Goal: Obtain resource: Download file/media

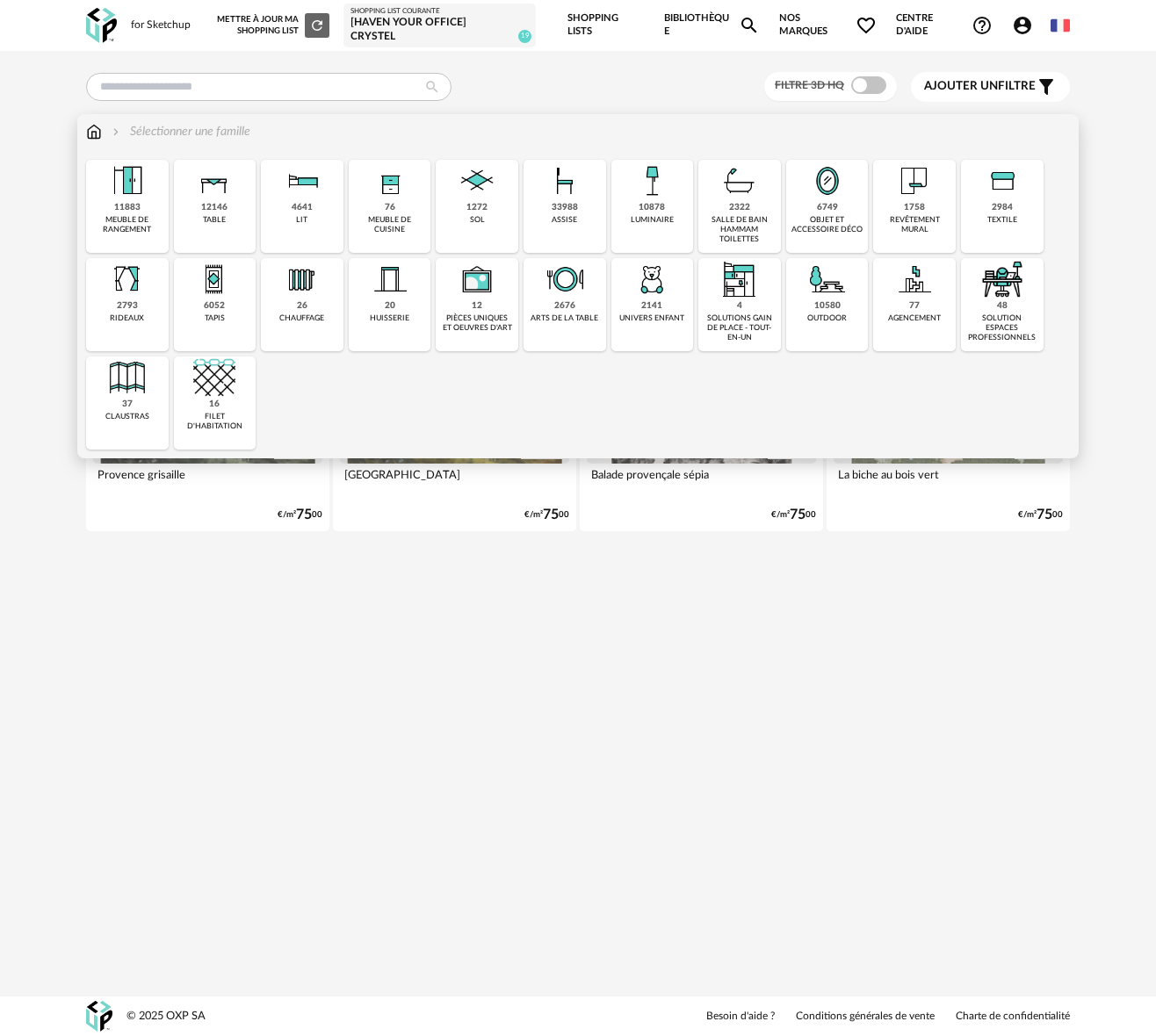
click at [823, 197] on img at bounding box center [827, 181] width 43 height 43
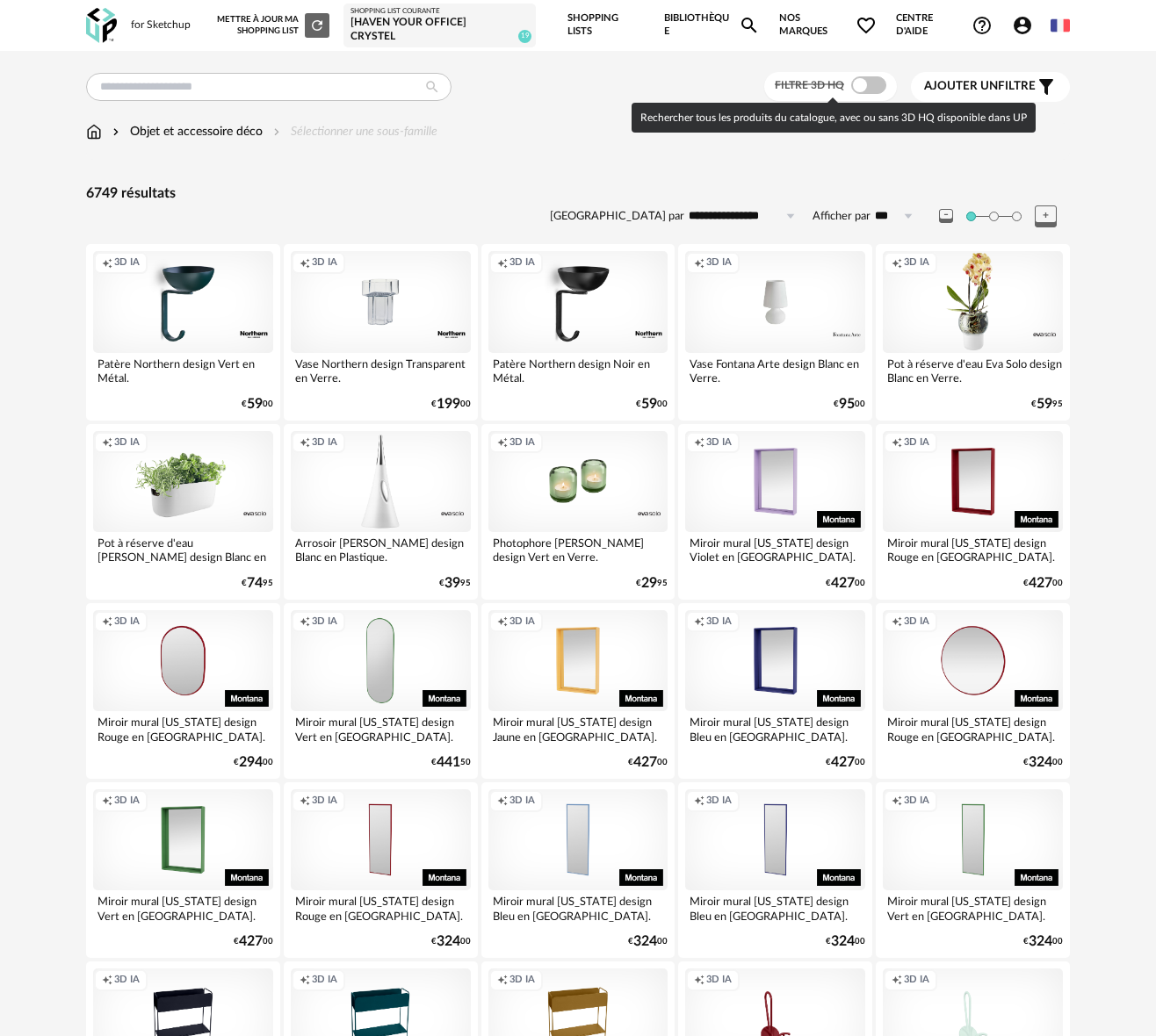
click at [881, 85] on span at bounding box center [869, 84] width 35 height 17
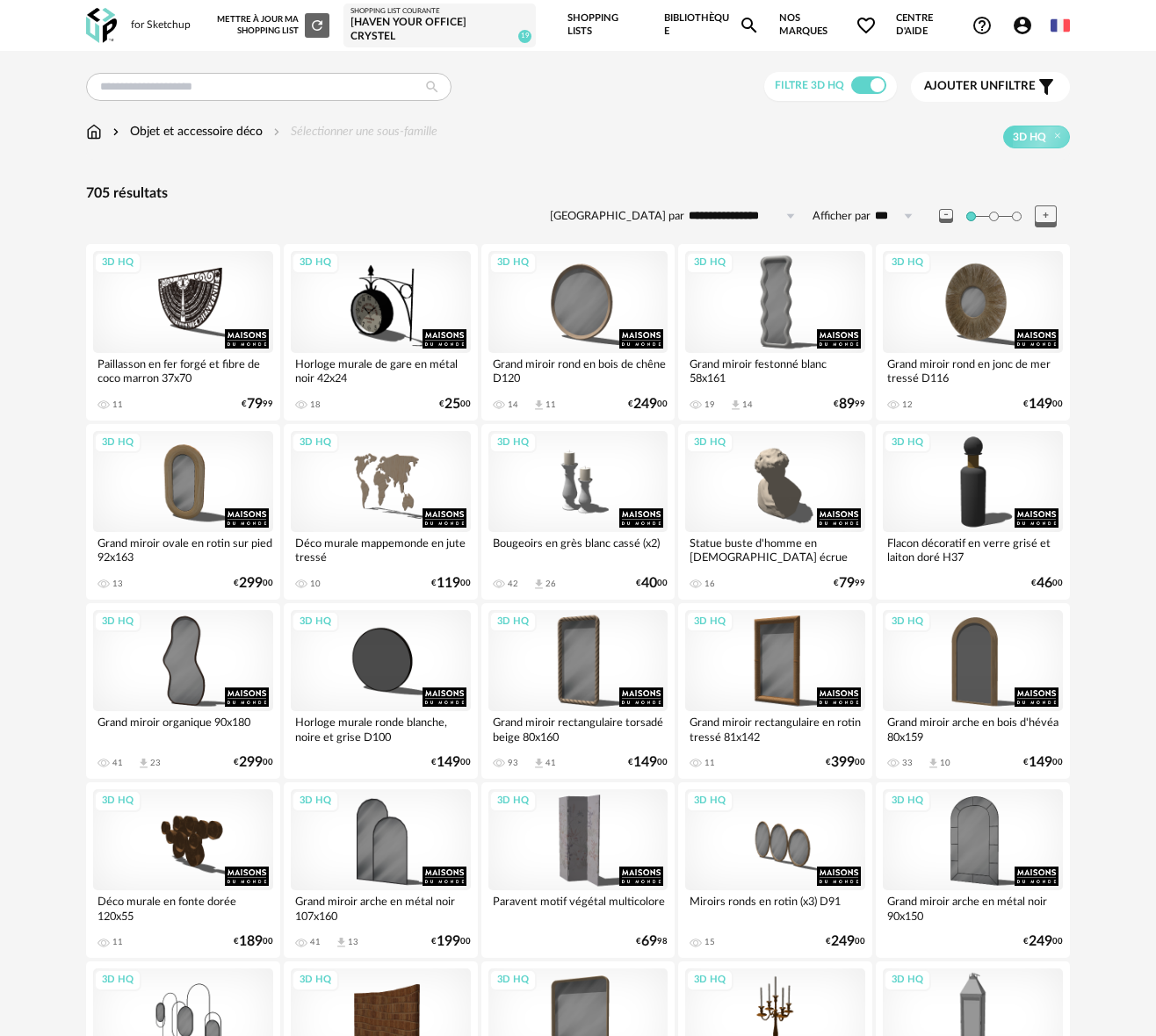
click at [1001, 91] on span "Ajouter un filtre" at bounding box center [979, 86] width 111 height 14
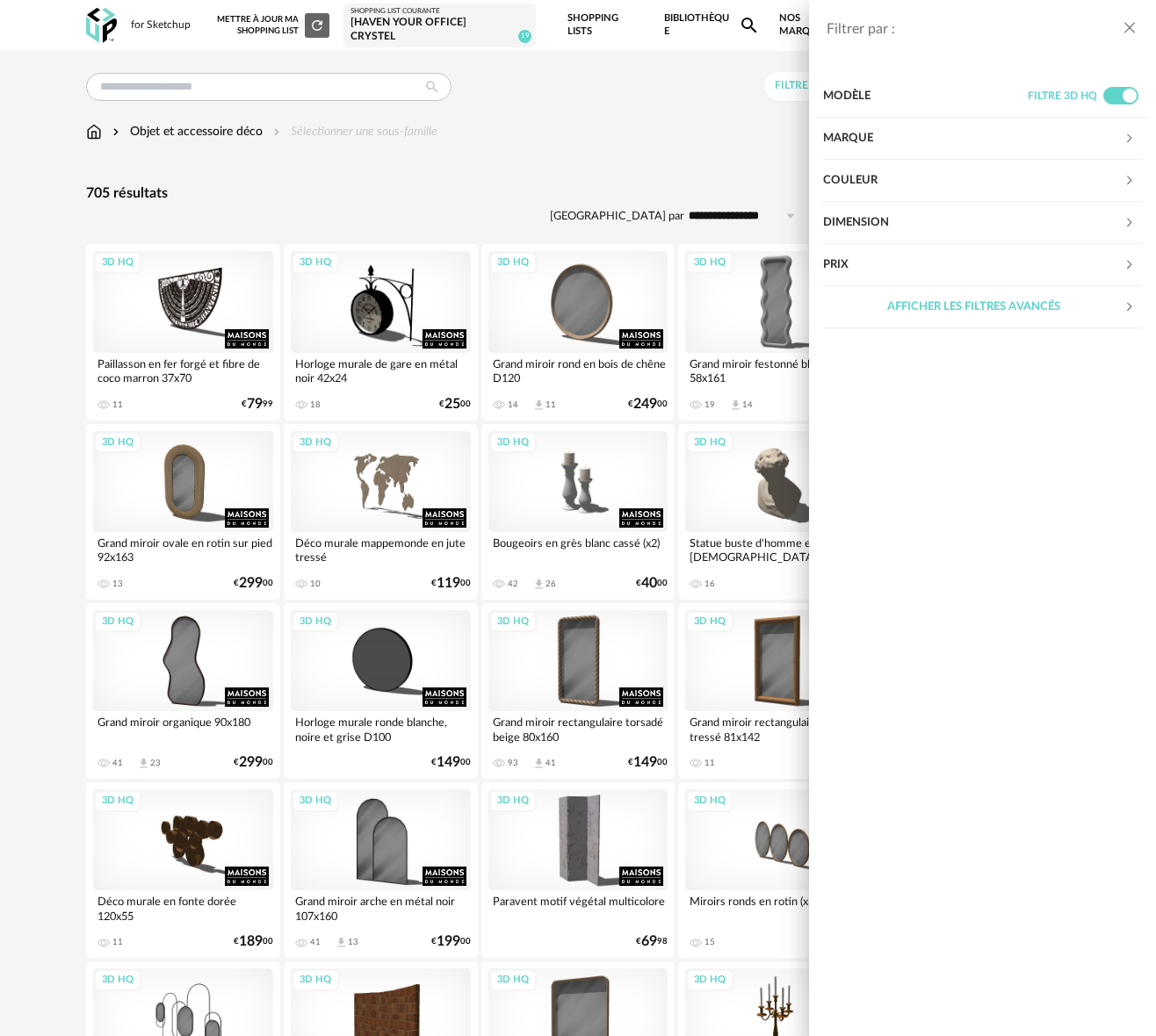
click at [899, 185] on div "Couleur" at bounding box center [974, 181] width 301 height 43
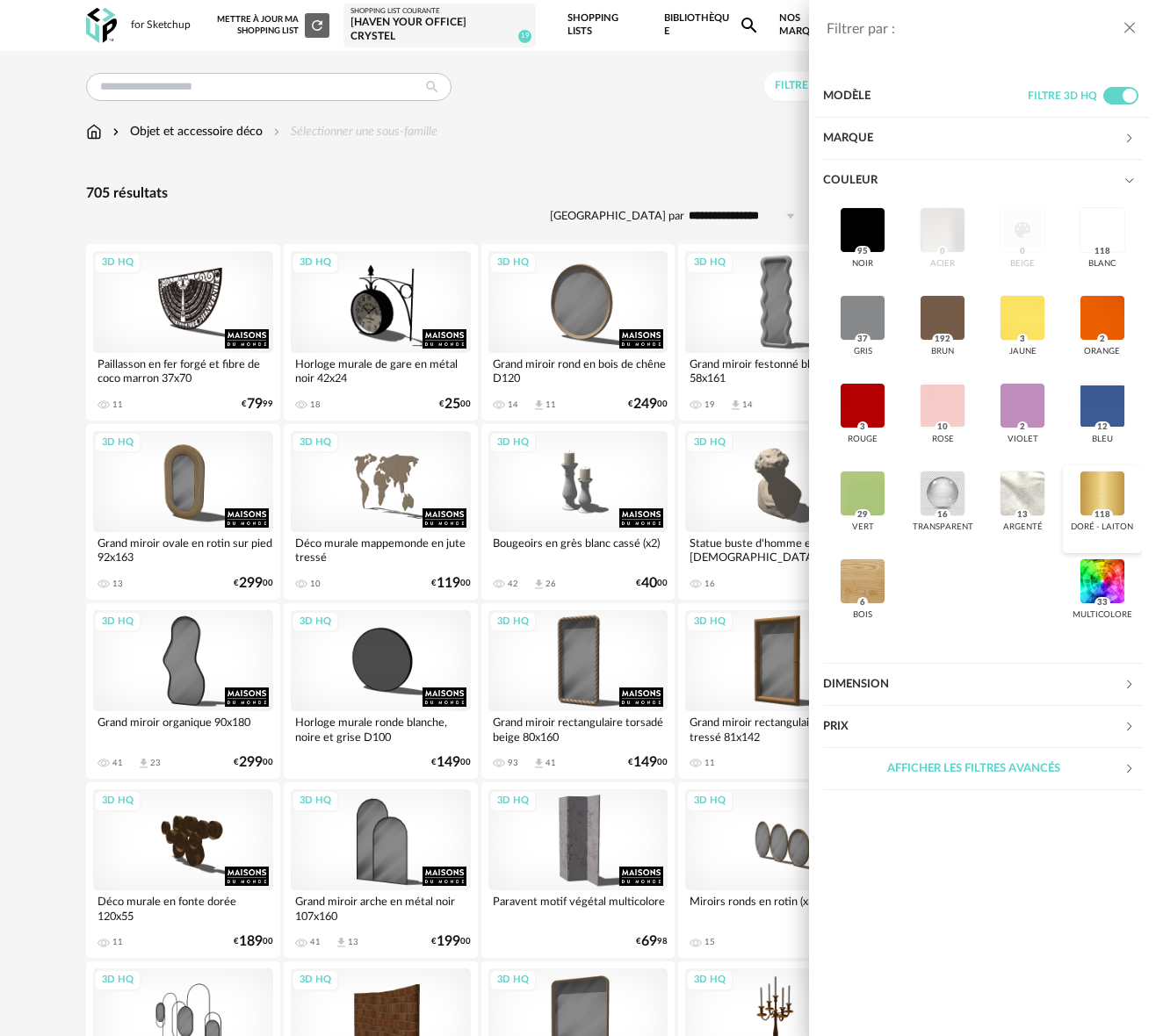
click at [1093, 490] on div at bounding box center [1103, 494] width 45 height 45
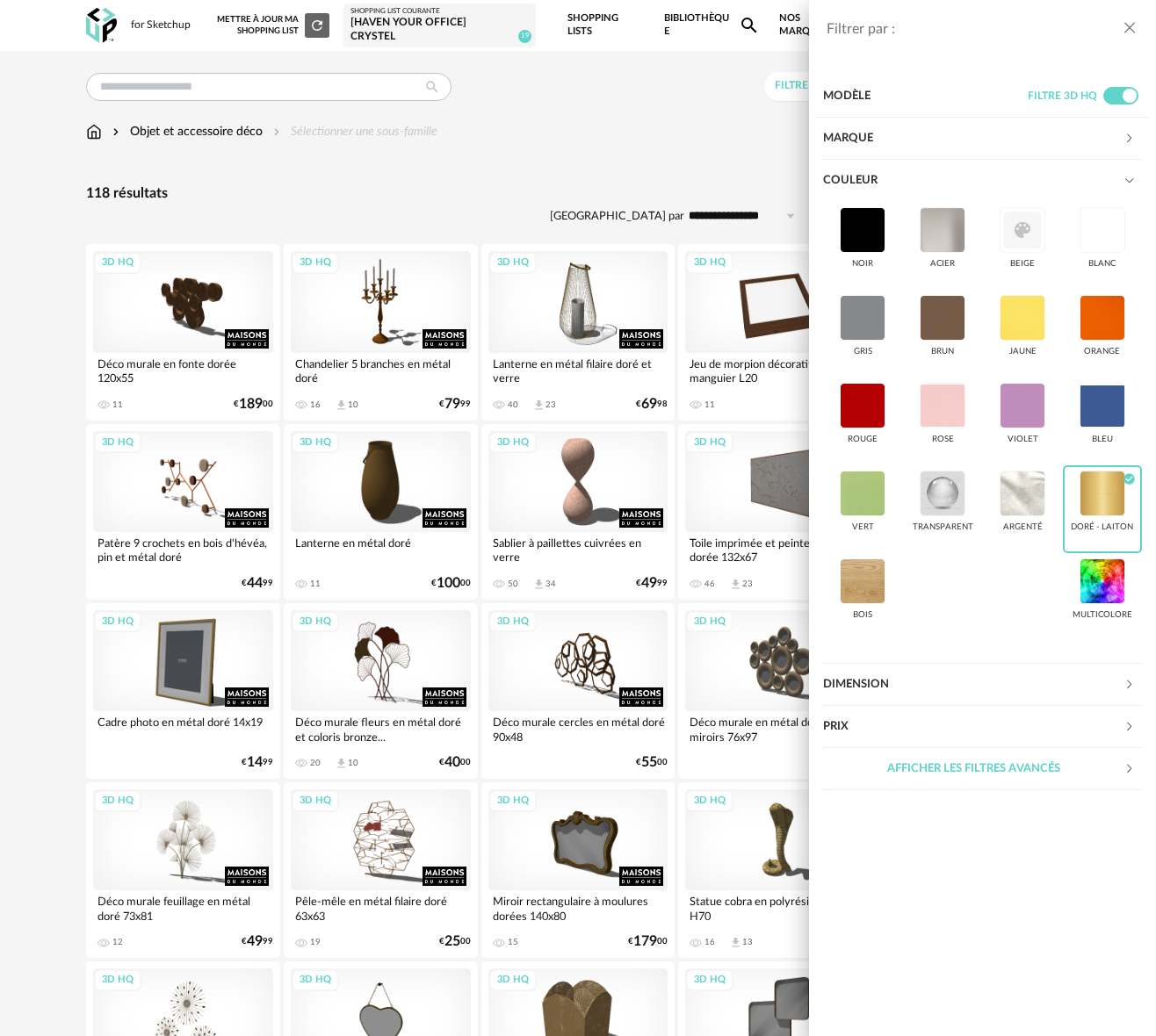
click at [576, 187] on div "Filtrer par : Modèle Filtre 3D HQ Marque &tradition 0 101 Copenhagen 0 366 Conc…" at bounding box center [578, 518] width 1156 height 1036
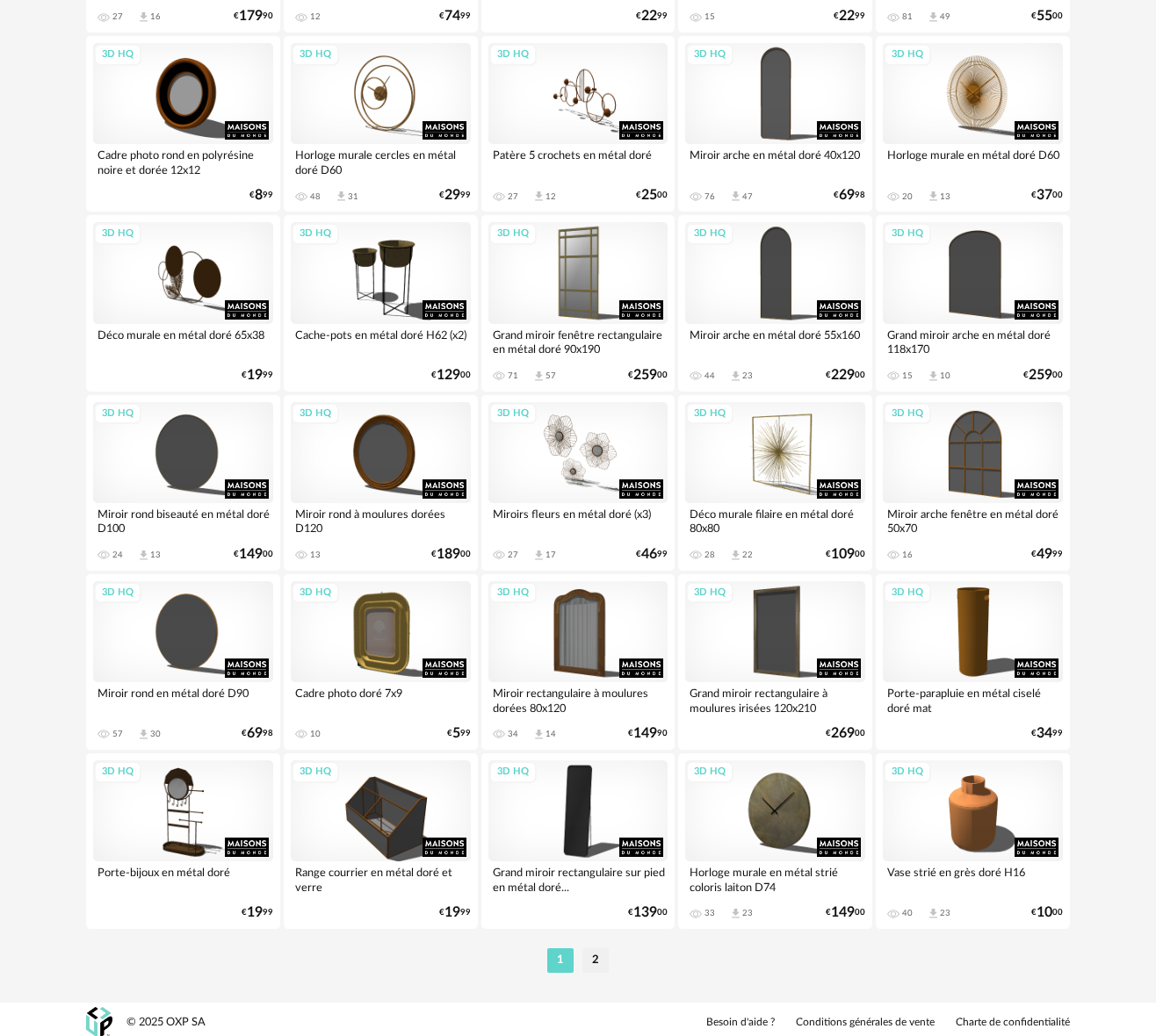
scroll to position [2904, 0]
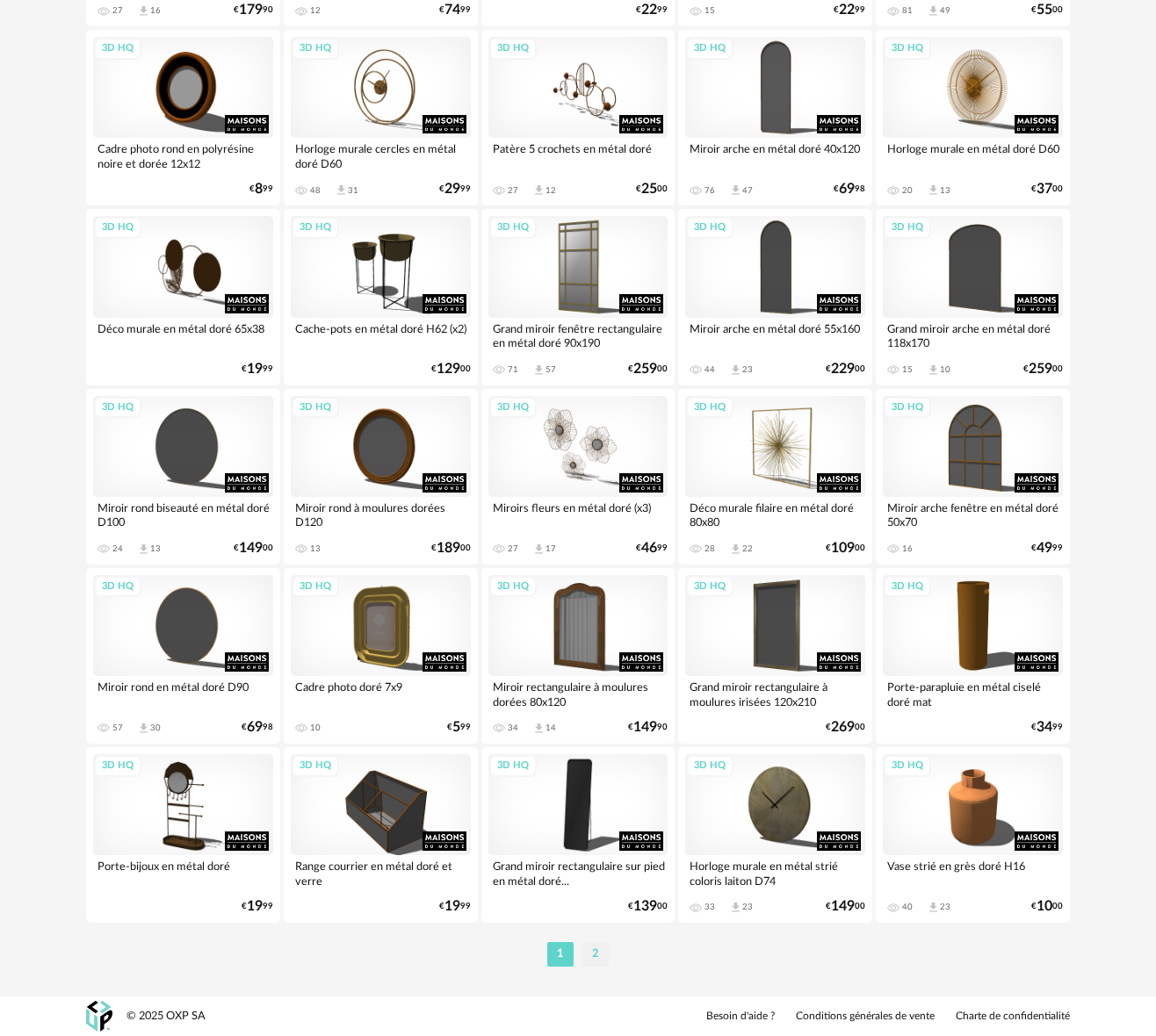
click at [592, 954] on li "2" at bounding box center [595, 954] width 26 height 24
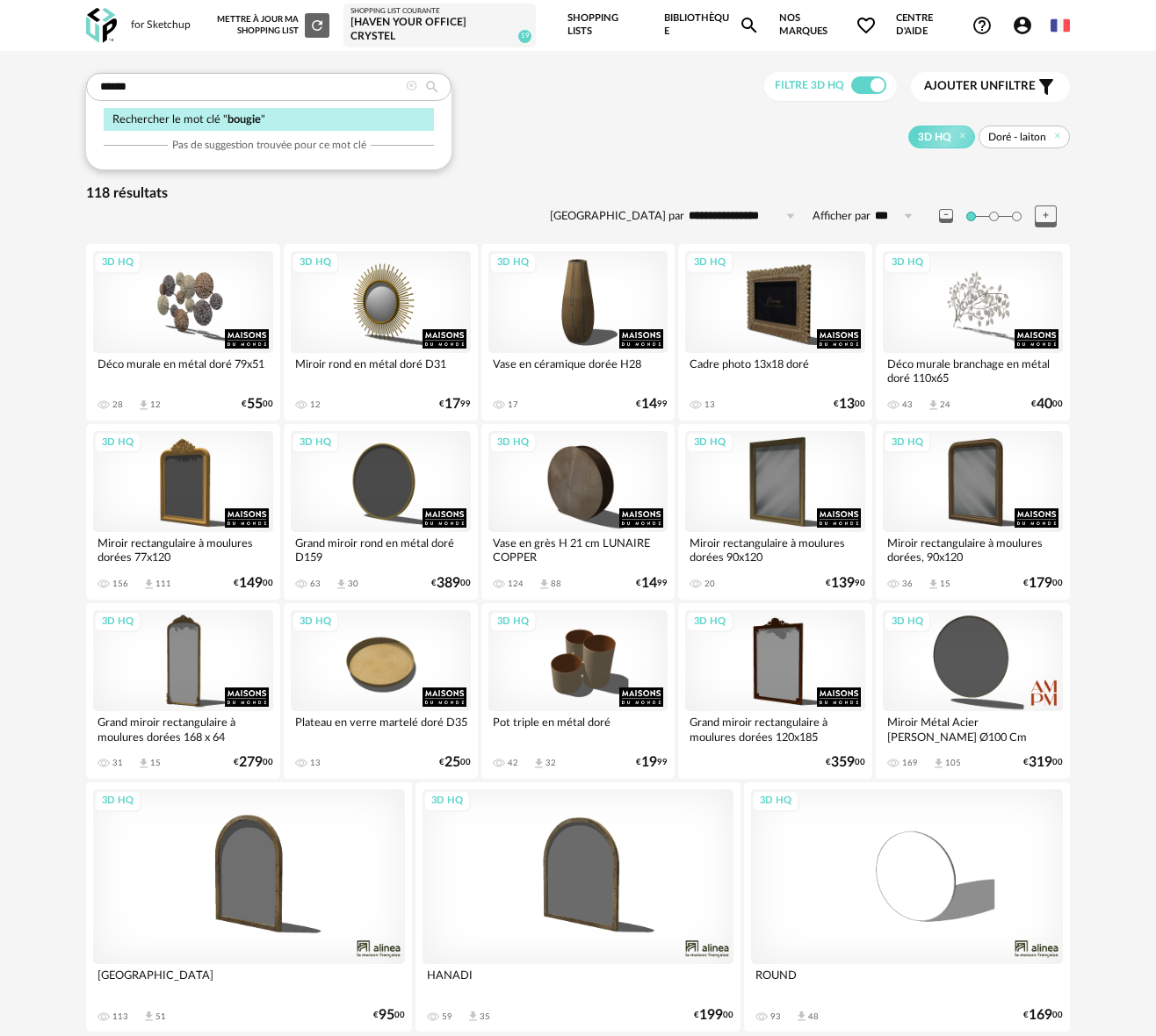
type input "******"
type input "**********"
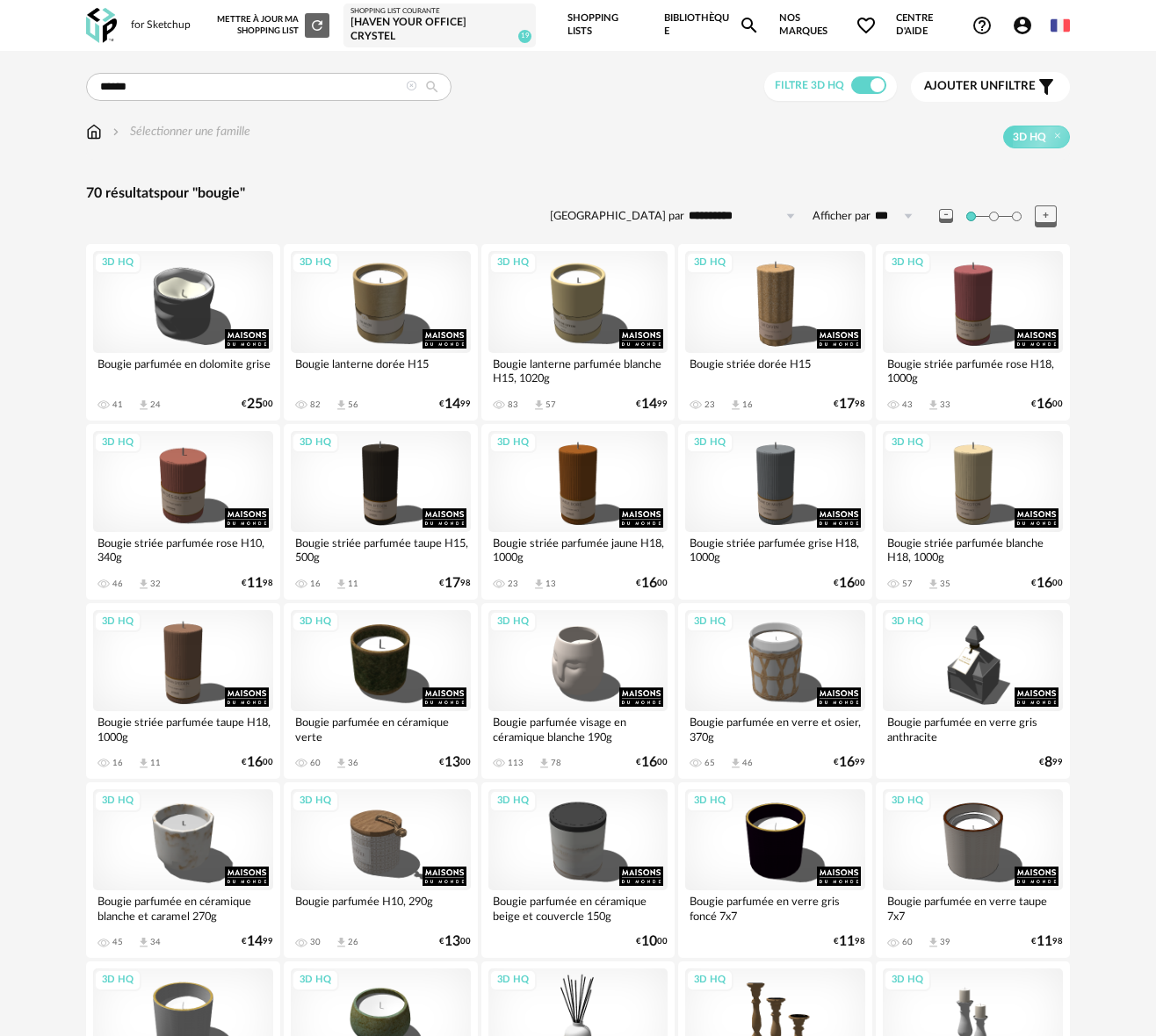
click at [1005, 89] on span "Ajouter un filtre" at bounding box center [979, 86] width 111 height 14
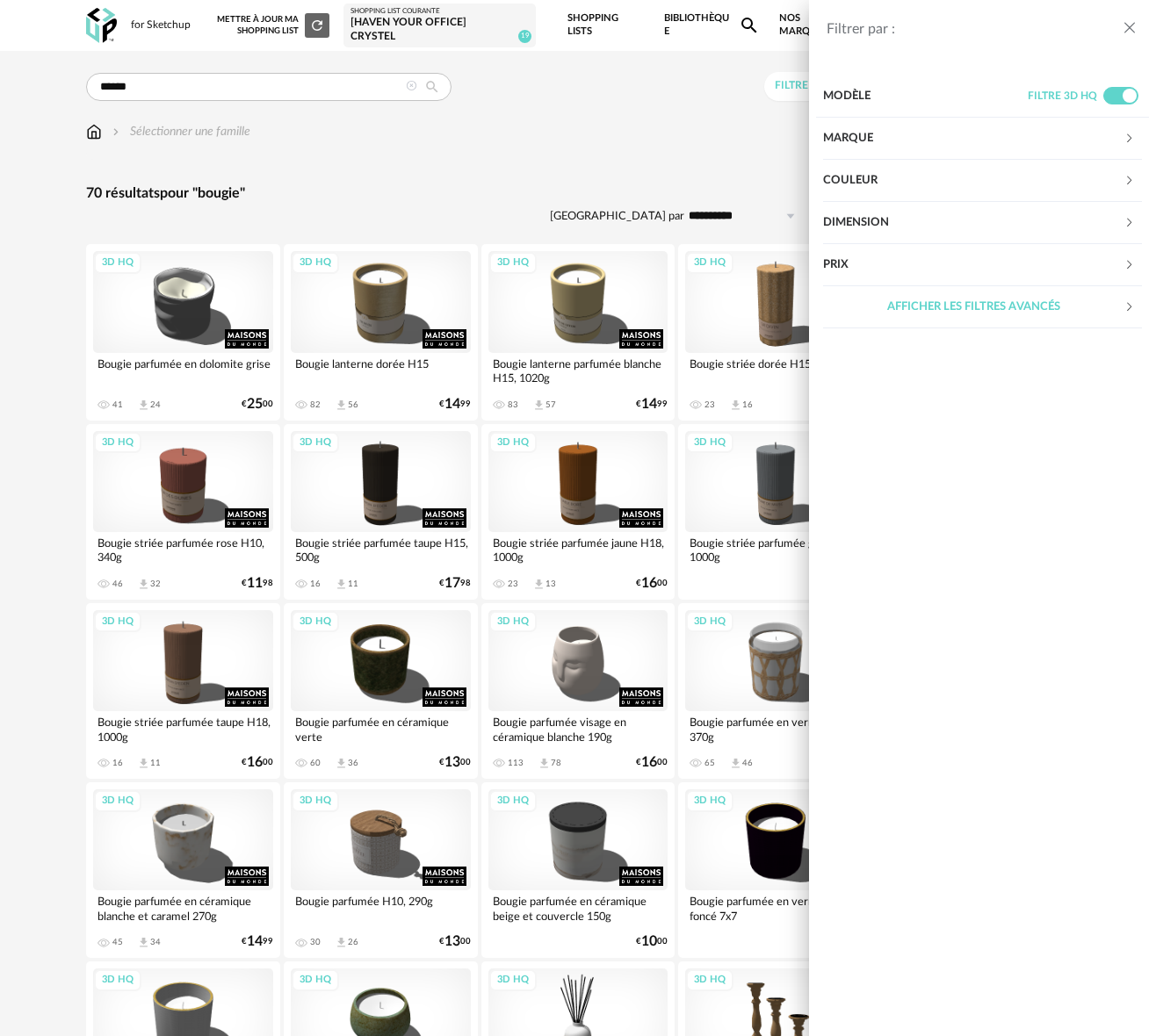
click at [873, 180] on div "Couleur" at bounding box center [974, 181] width 301 height 43
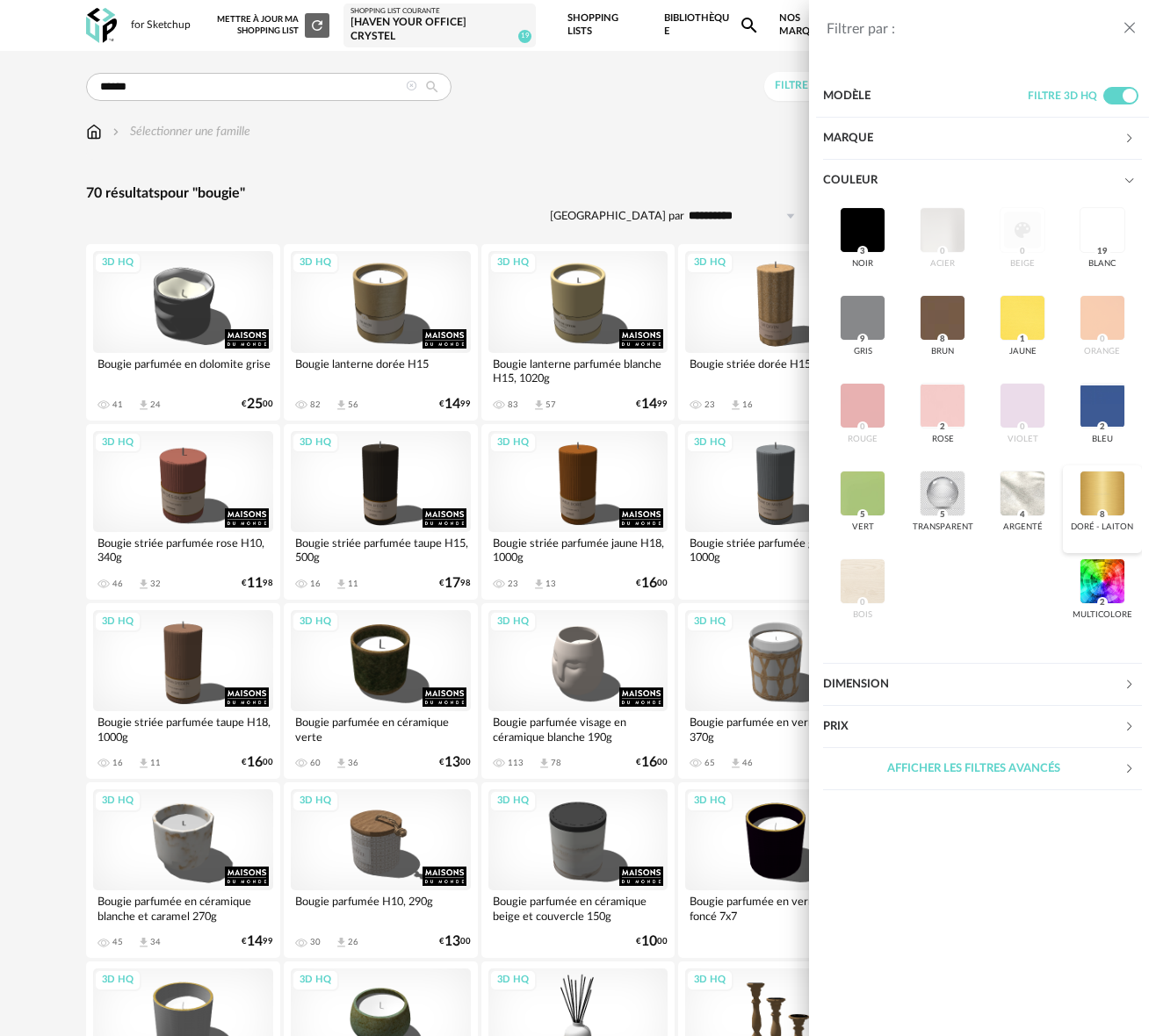
click at [1091, 489] on div at bounding box center [1103, 494] width 45 height 45
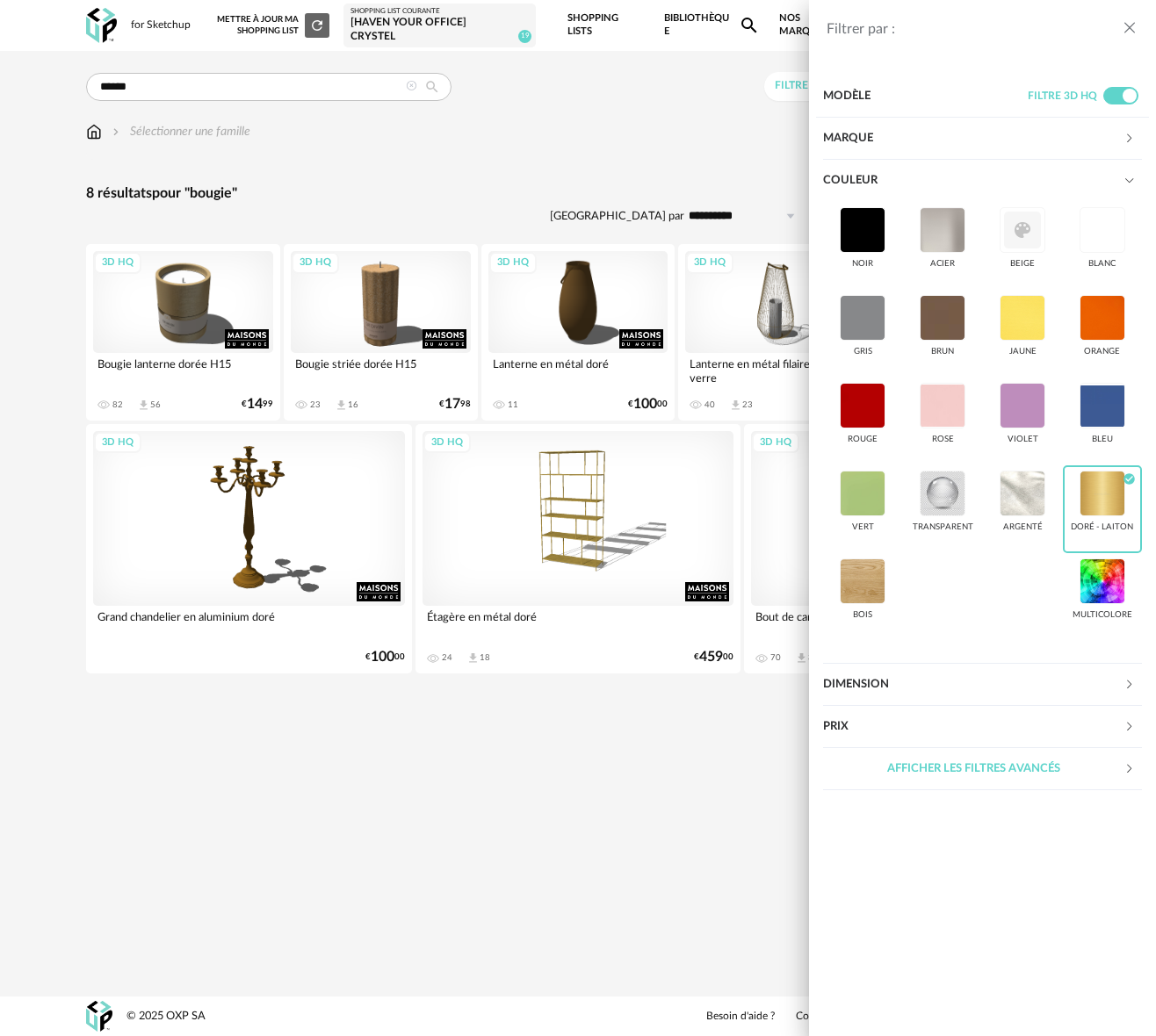
click at [568, 194] on div "Filtrer par : Modèle Filtre 3D HQ Marque &tradition 0 101 Copenhagen 0 366 Conc…" at bounding box center [578, 518] width 1156 height 1036
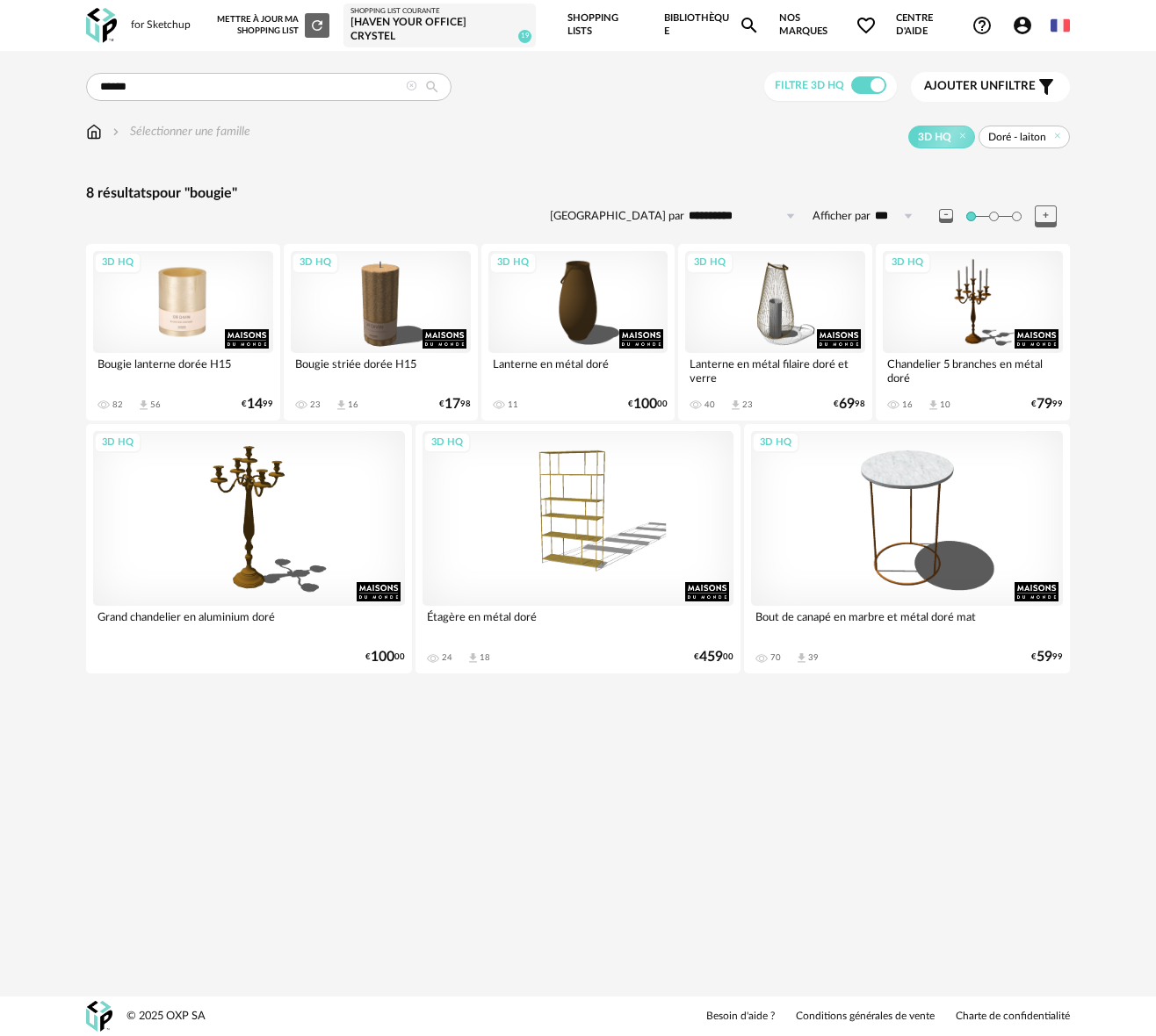
click at [170, 307] on div "3D HQ" at bounding box center [183, 302] width 180 height 101
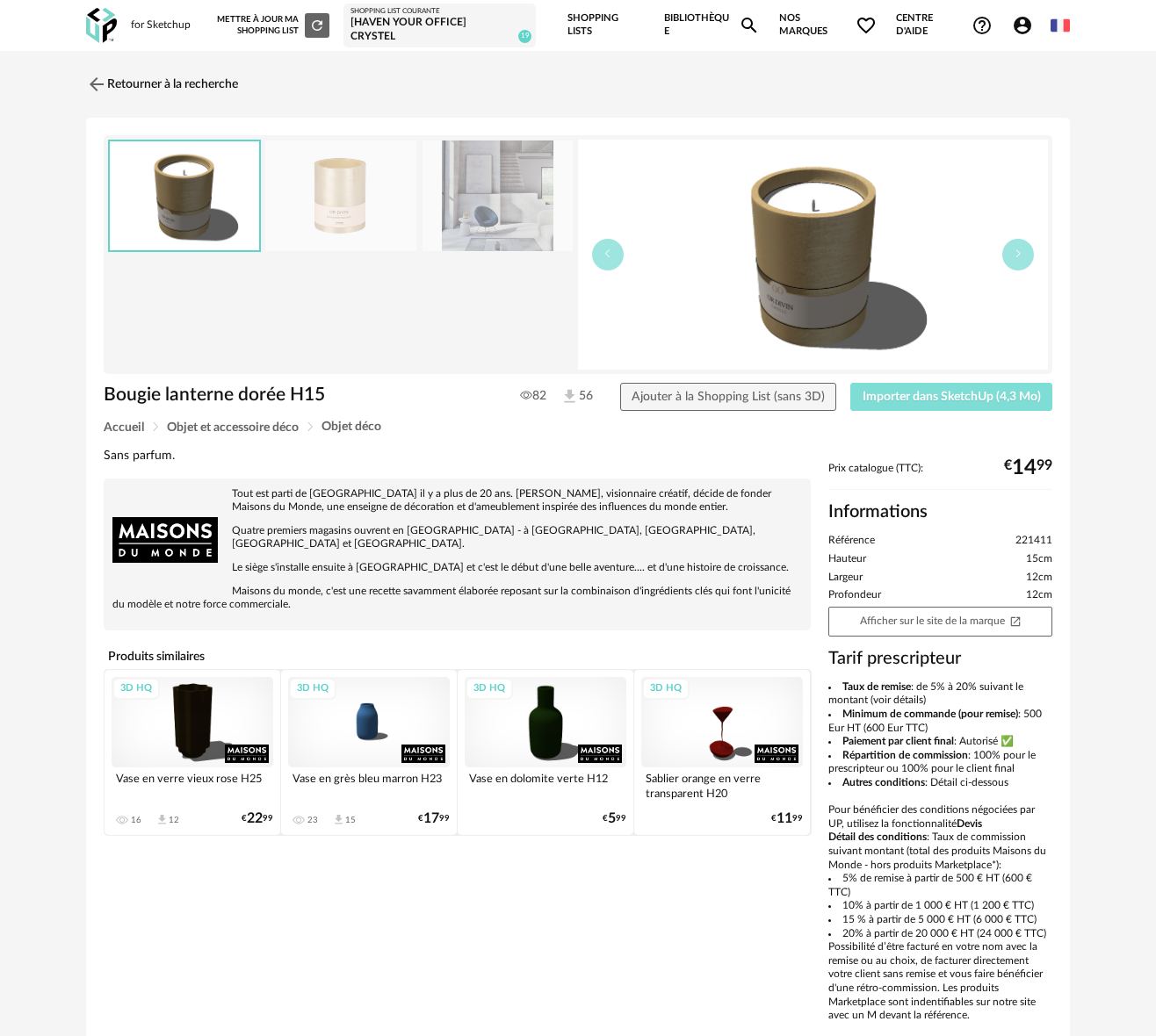
click at [894, 398] on span "Importer dans SketchUp (4,3 Mo)" at bounding box center [951, 398] width 178 height 13
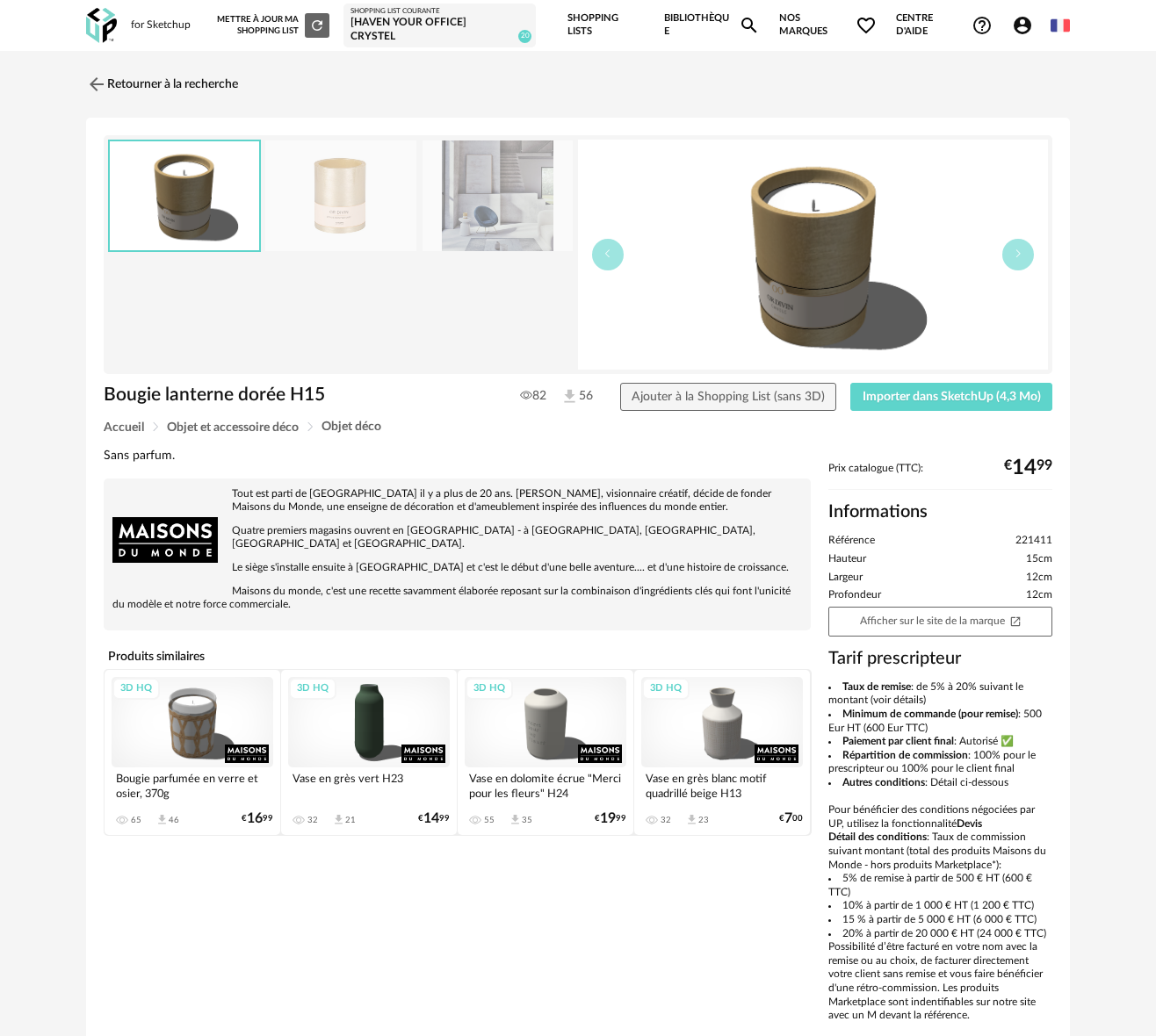
click at [371, 27] on div "[Haven your Office] Crystel" at bounding box center [439, 29] width 178 height 27
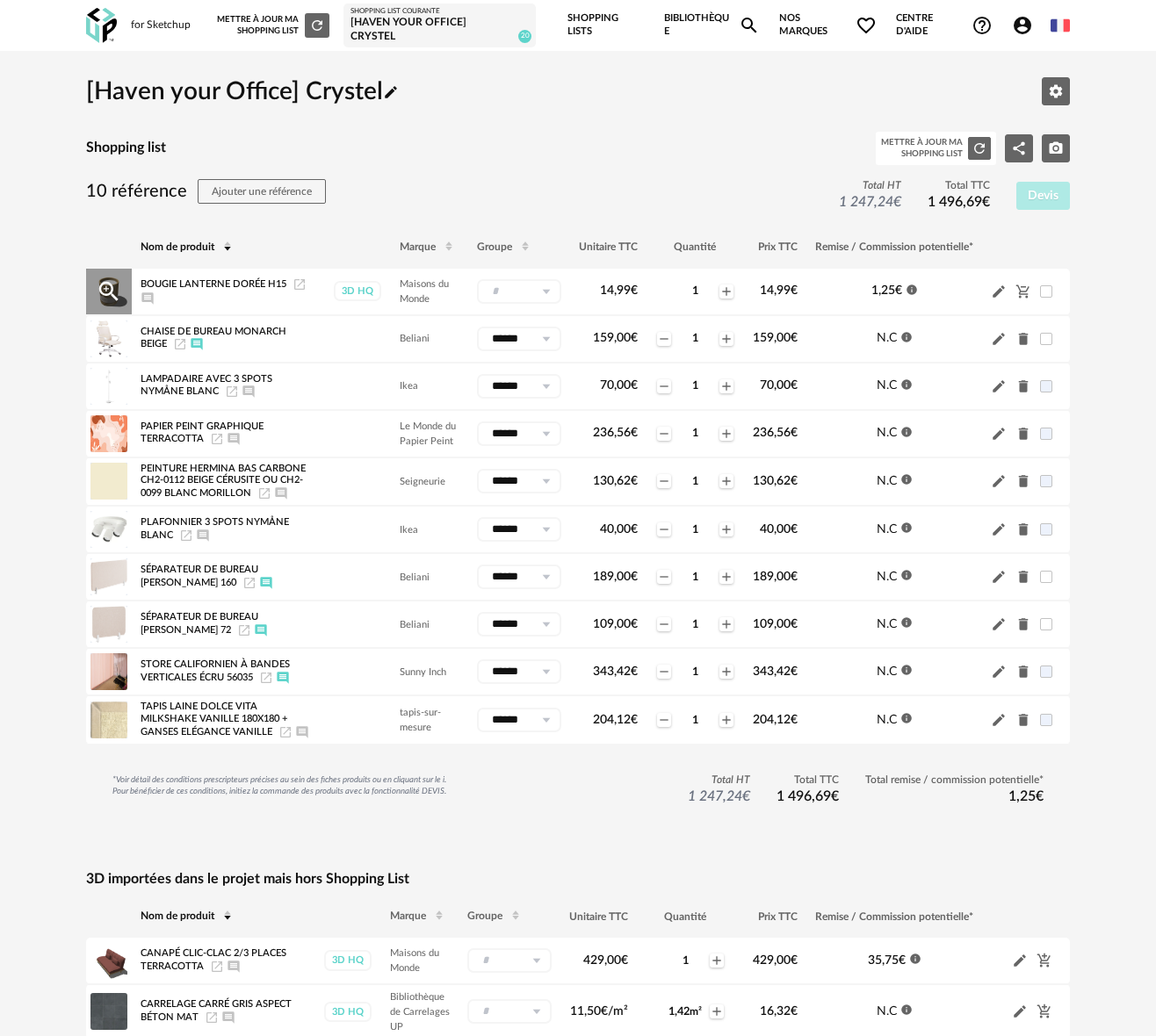
click at [519, 292] on input "text" at bounding box center [519, 291] width 84 height 24
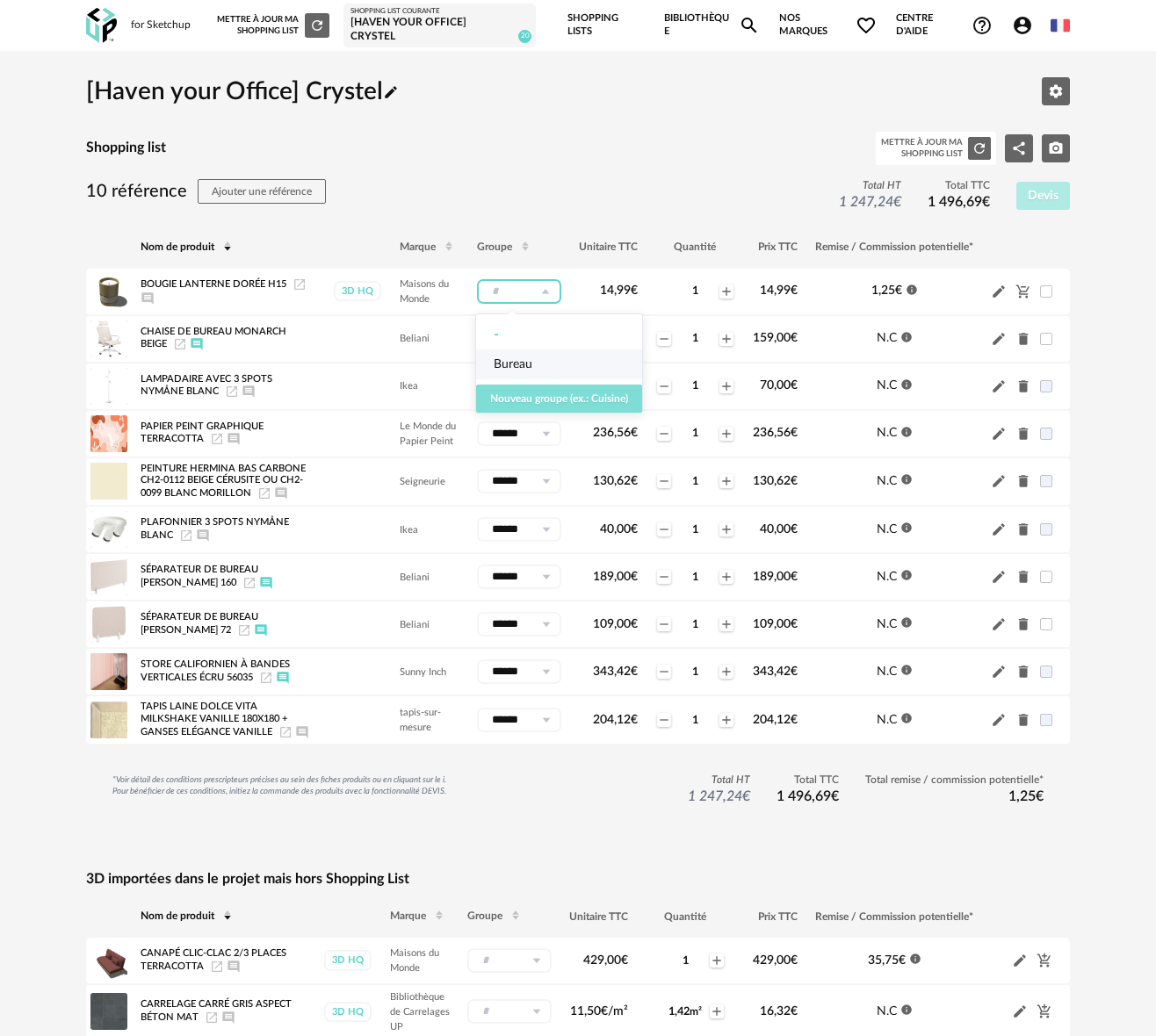
click at [524, 399] on span "Nouveau groupe (ex.: Cuisine)" at bounding box center [559, 398] width 138 height 11
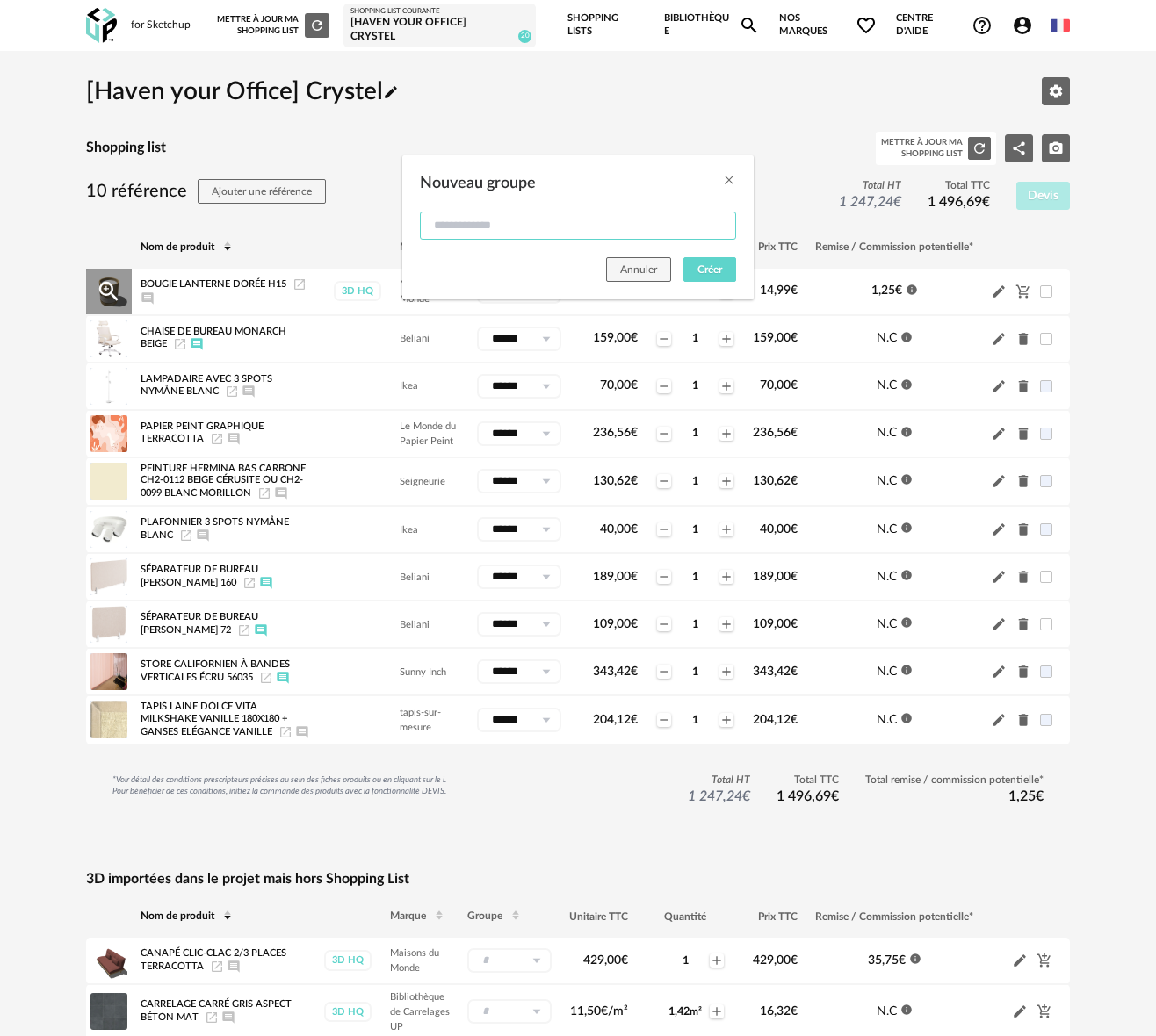
click at [465, 224] on input "Nouveau groupe" at bounding box center [578, 225] width 316 height 28
type input "**********"
click at [712, 268] on span "Créer" at bounding box center [709, 270] width 24 height 11
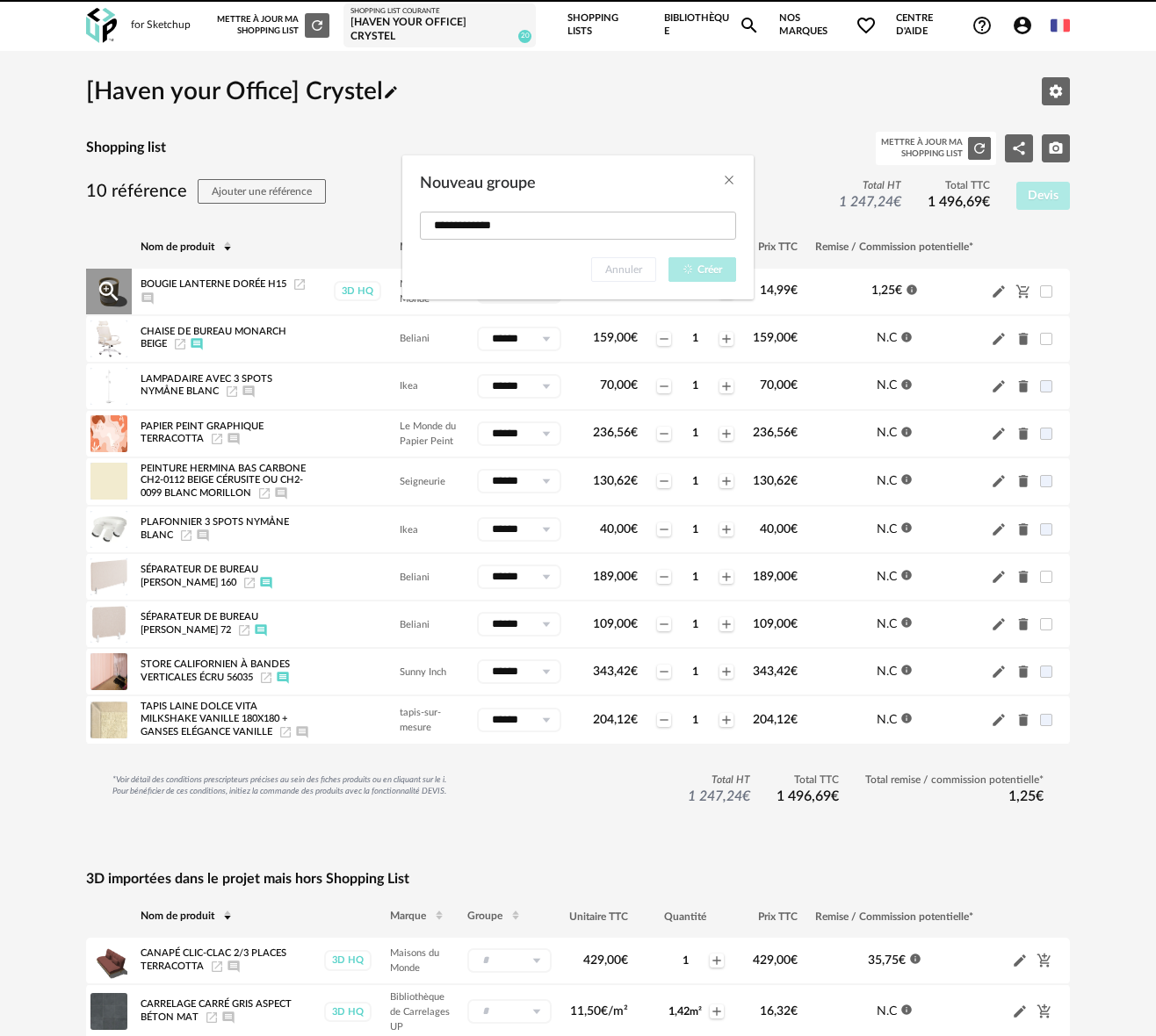
type input "**********"
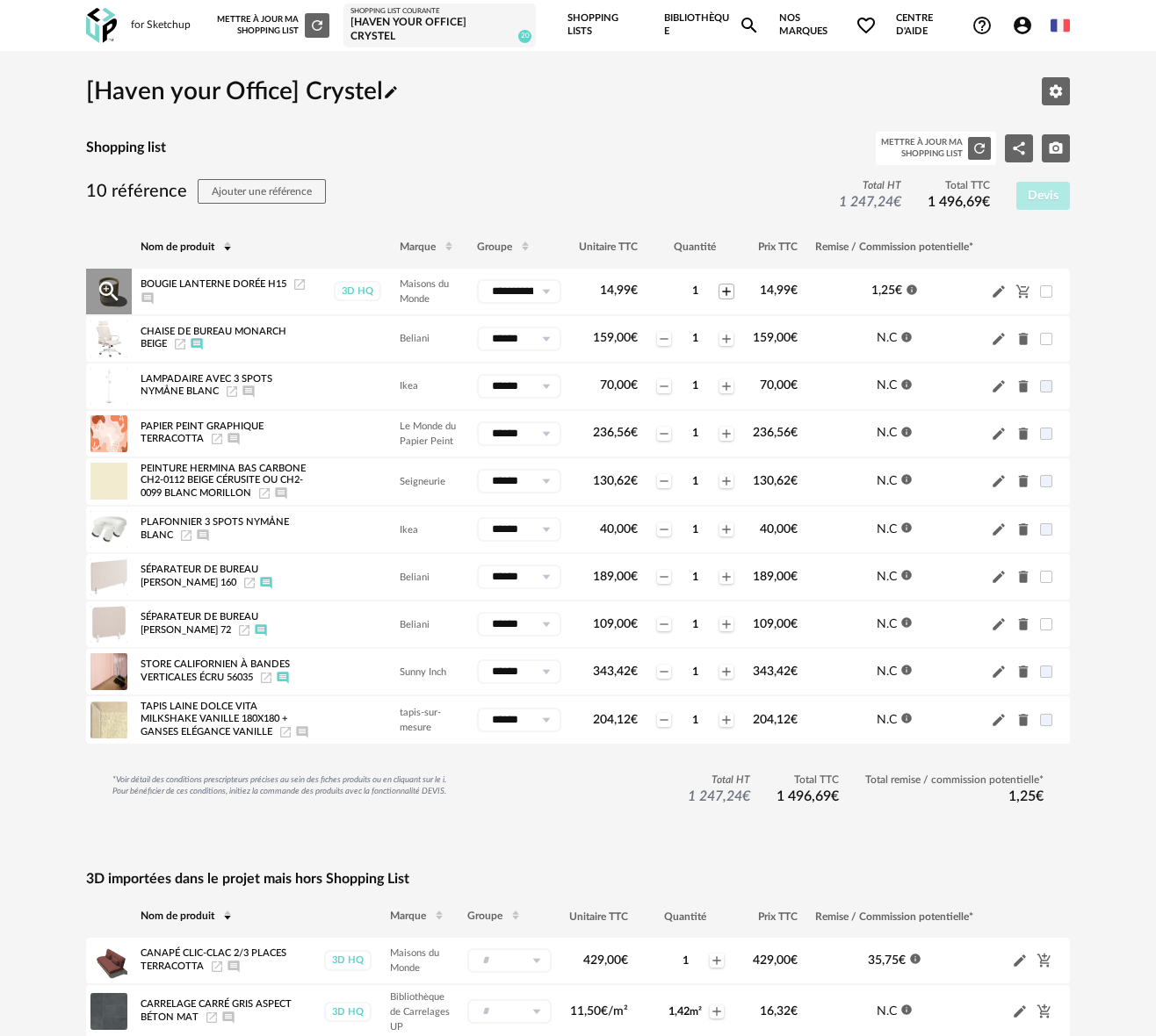
click at [720, 292] on icon "Plus icon" at bounding box center [727, 292] width 14 height 14
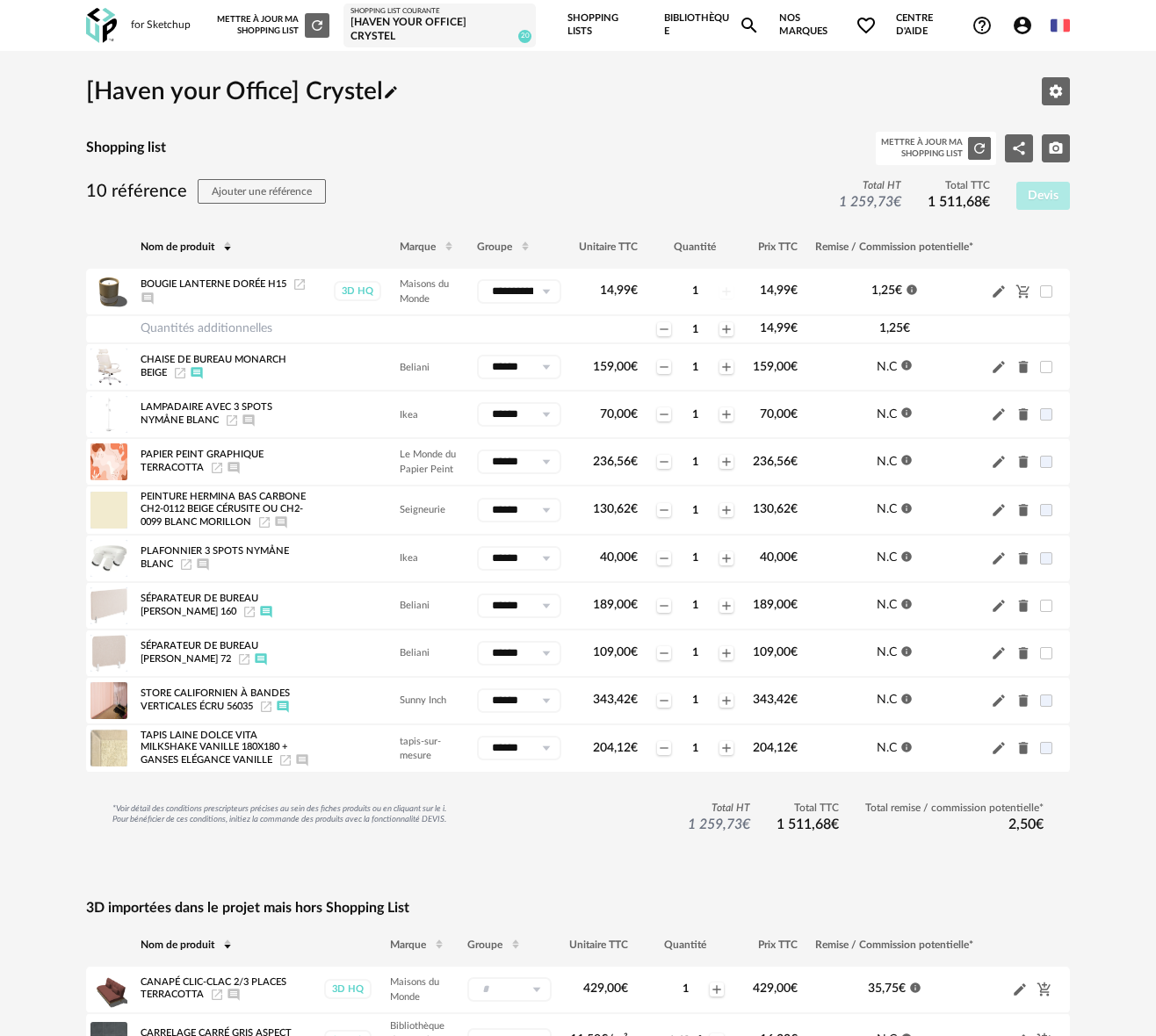
click at [392, 94] on icon "Pencil icon" at bounding box center [391, 93] width 13 height 13
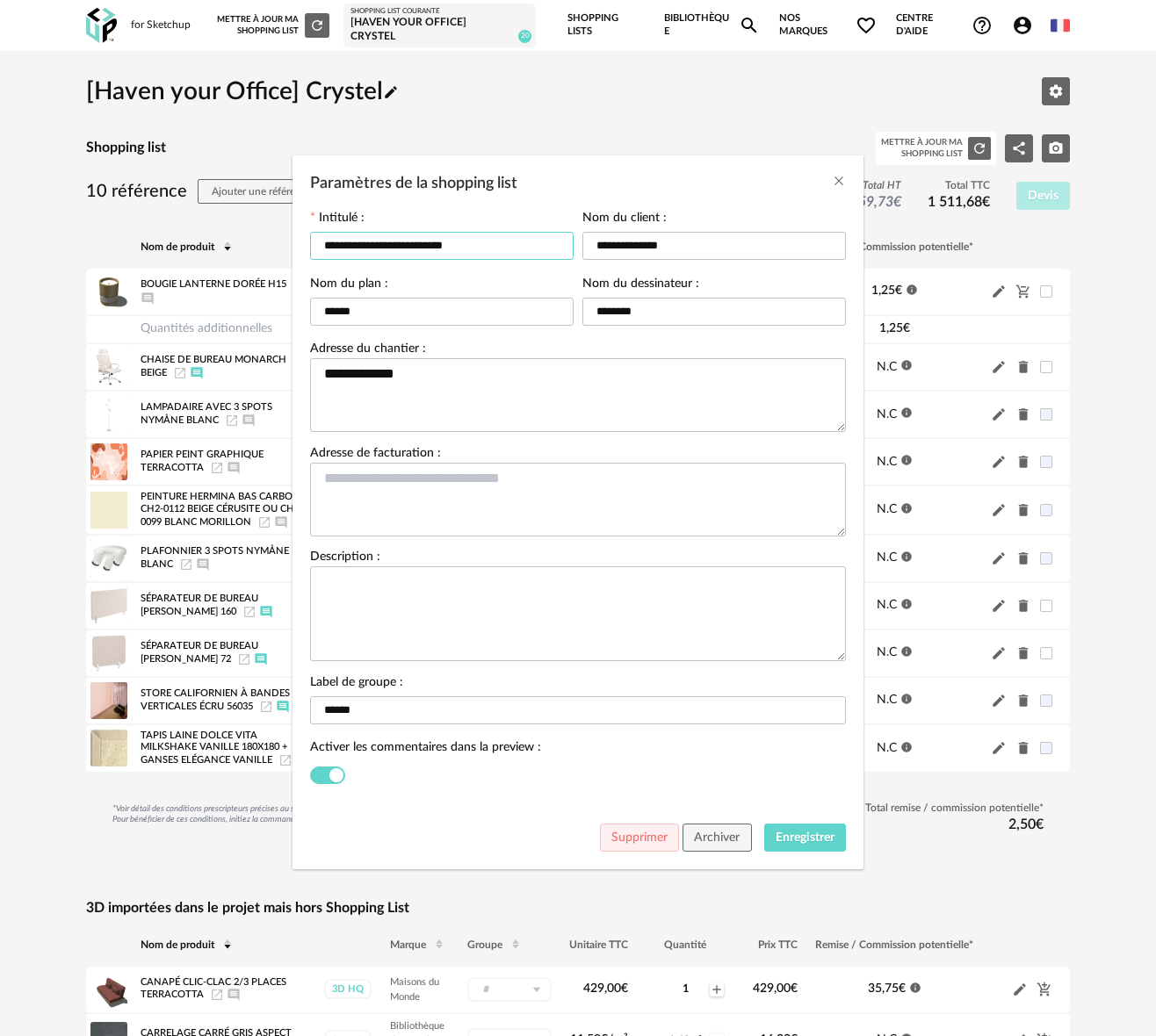
drag, startPoint x: 389, startPoint y: 247, endPoint x: 415, endPoint y: 248, distance: 26.0
click at [415, 248] on input "**********" at bounding box center [441, 245] width 264 height 28
type input "**********"
click at [806, 844] on span "Enregistrer" at bounding box center [804, 838] width 59 height 13
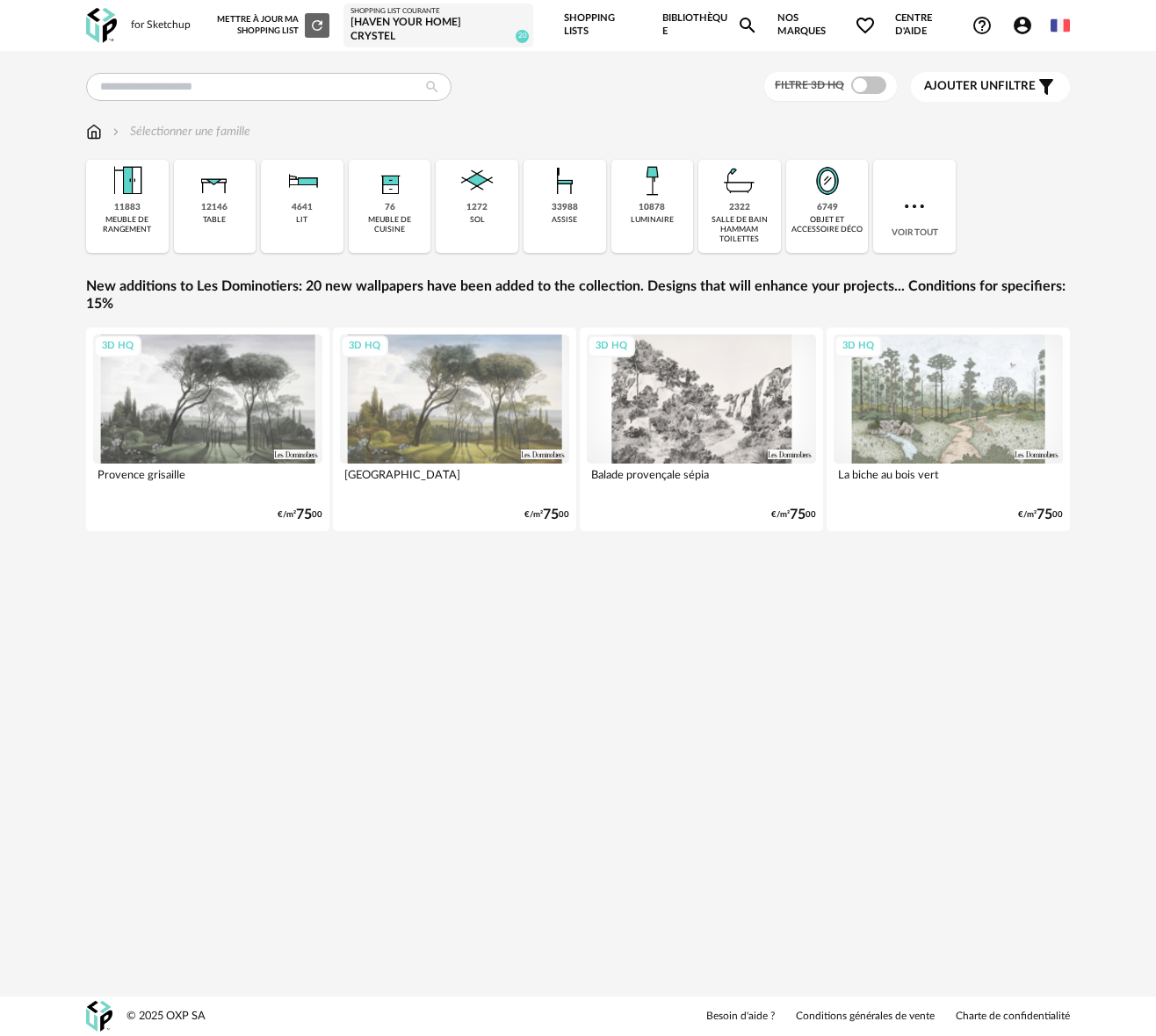
click at [406, 27] on div "[Haven your Home] Crystel" at bounding box center [438, 29] width 176 height 27
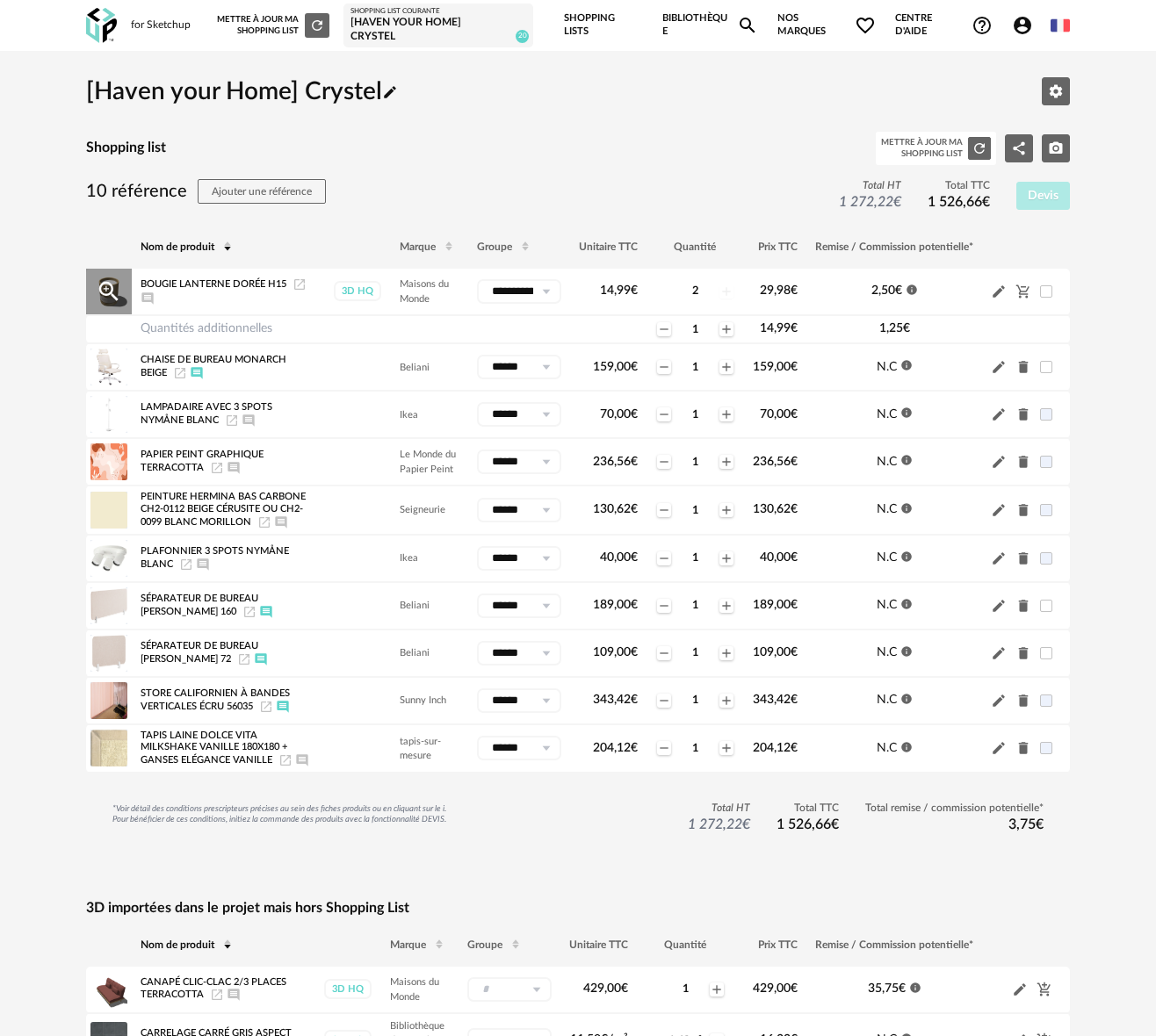
click at [999, 285] on icon "Pencil icon" at bounding box center [999, 292] width 13 height 13
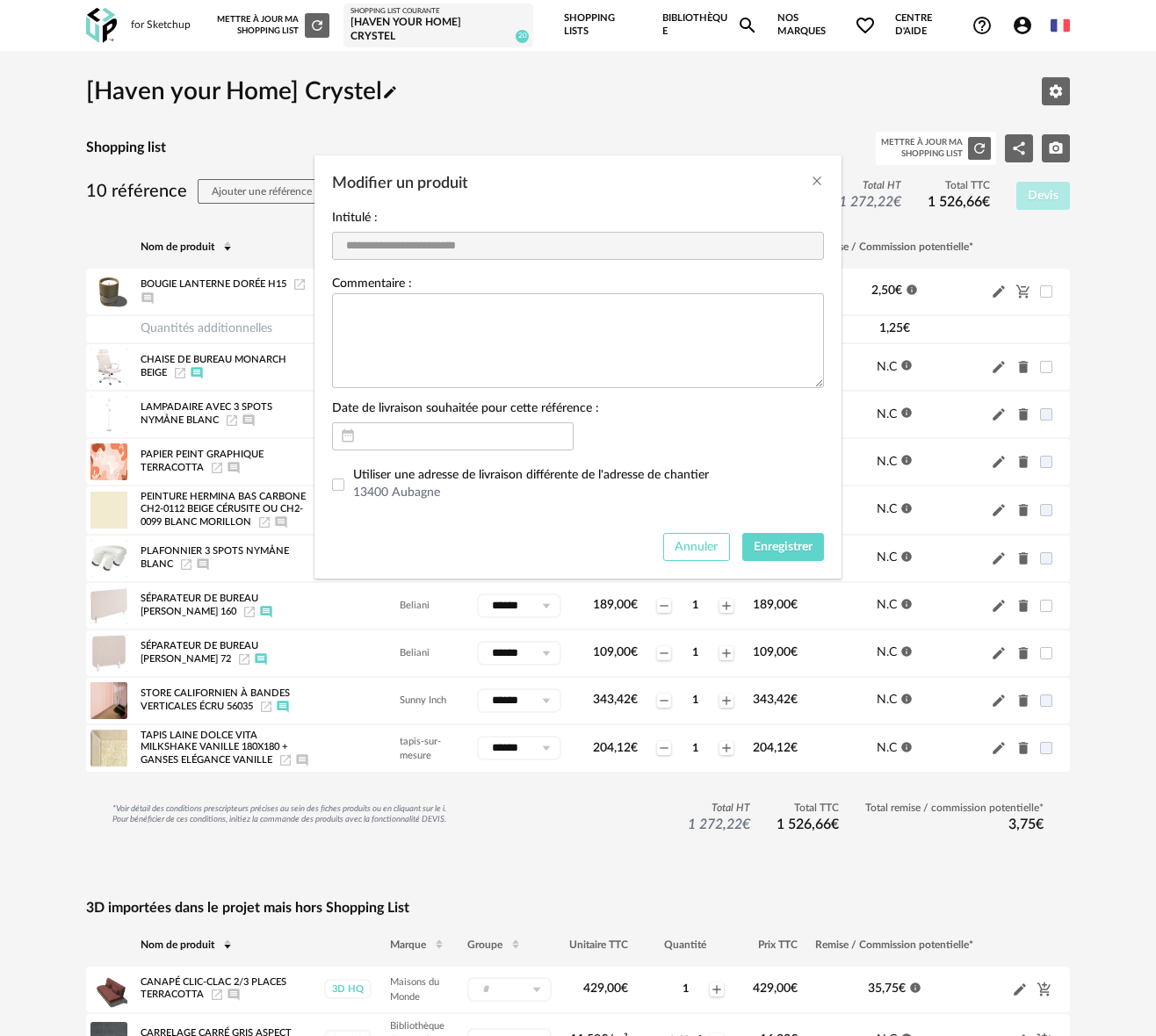
click at [683, 553] on span "Annuler" at bounding box center [697, 547] width 43 height 13
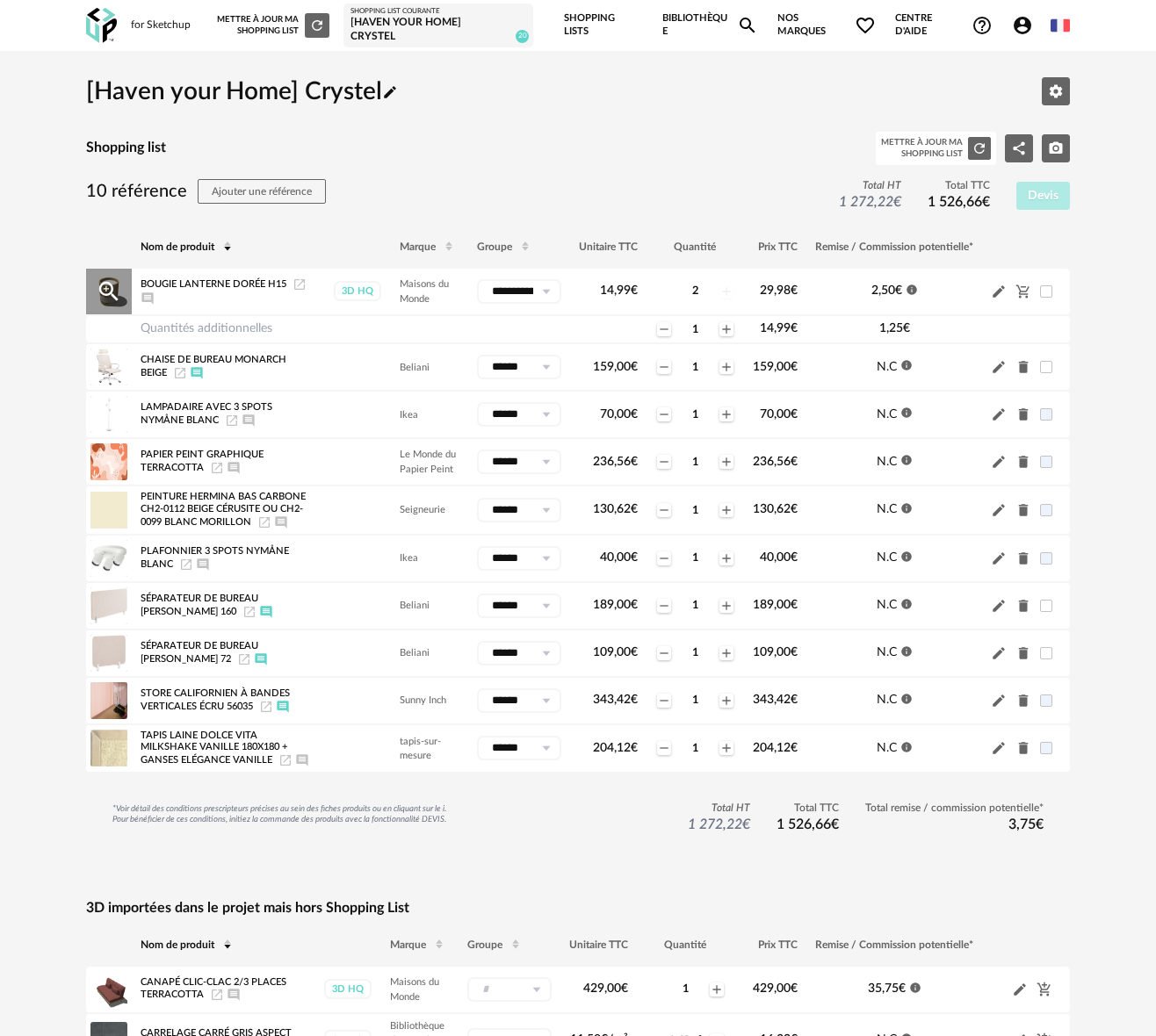
click at [190, 279] on span "Bougie lanterne dorée H15" at bounding box center [213, 283] width 146 height 10
click at [411, 284] on td "Maisons du Monde" at bounding box center [429, 292] width 77 height 46
click at [376, 294] on link "3D HQ" at bounding box center [358, 291] width 49 height 20
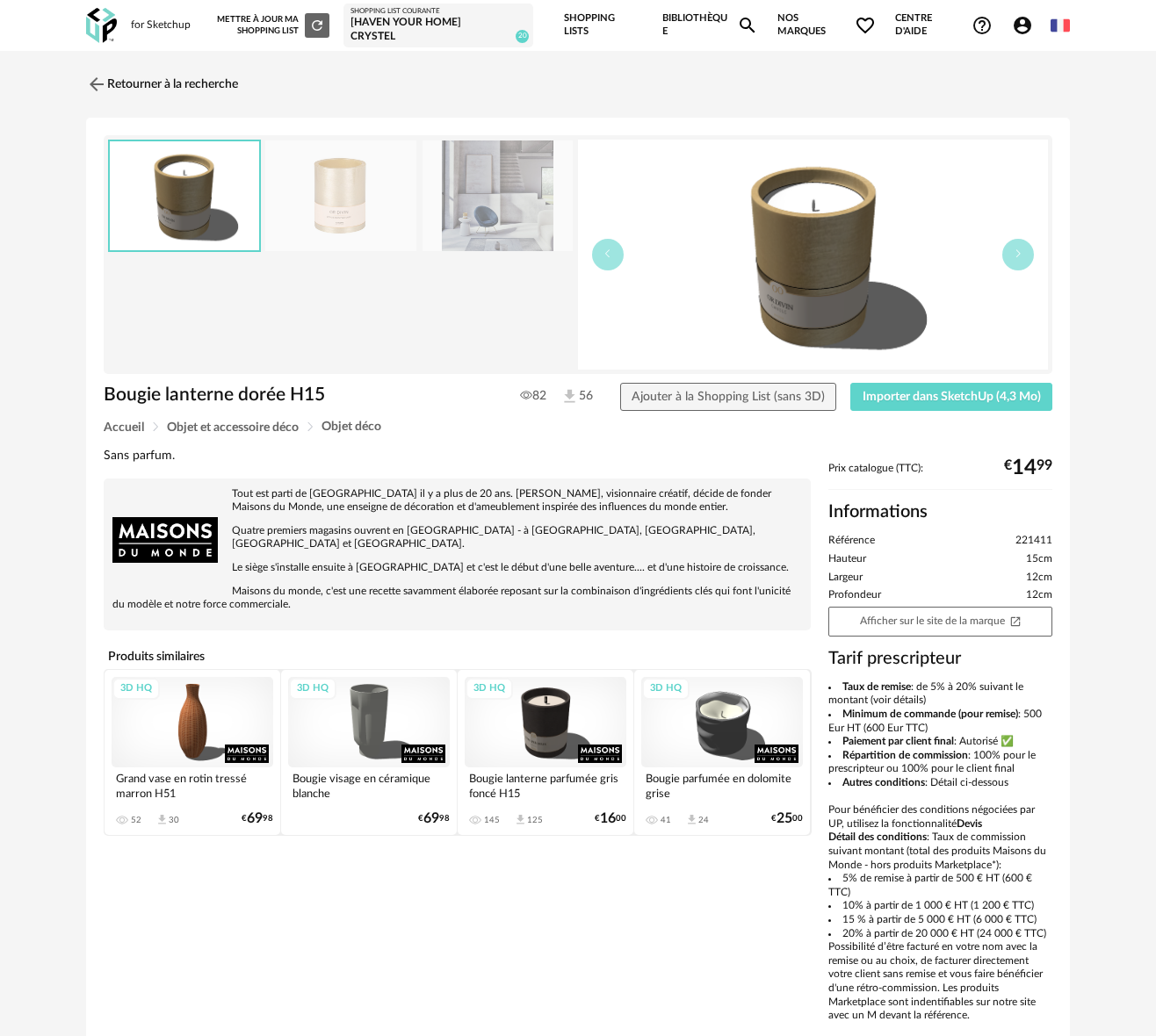
click at [335, 197] on img at bounding box center [341, 196] width 151 height 111
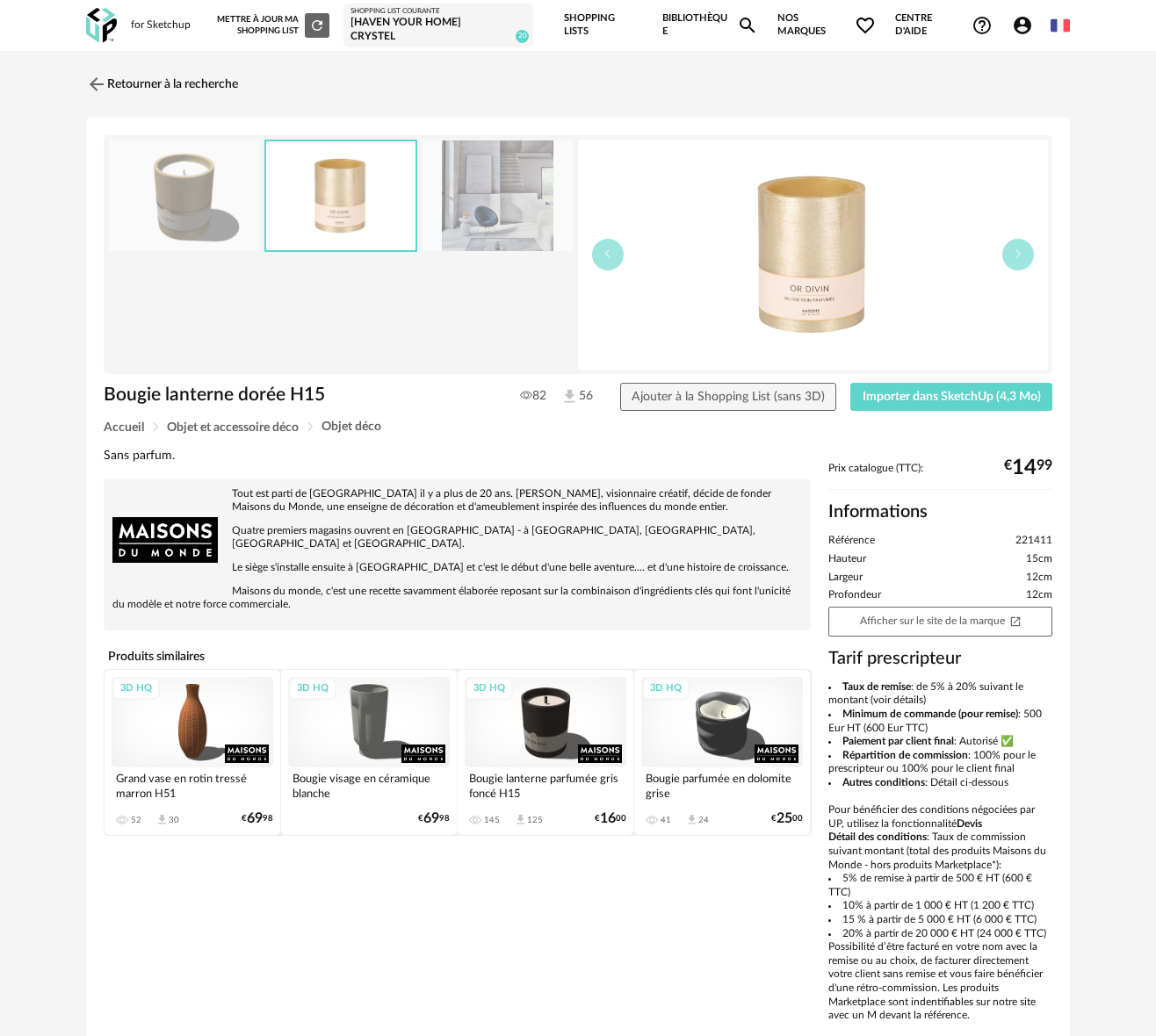
click at [357, 207] on img at bounding box center [341, 196] width 149 height 110
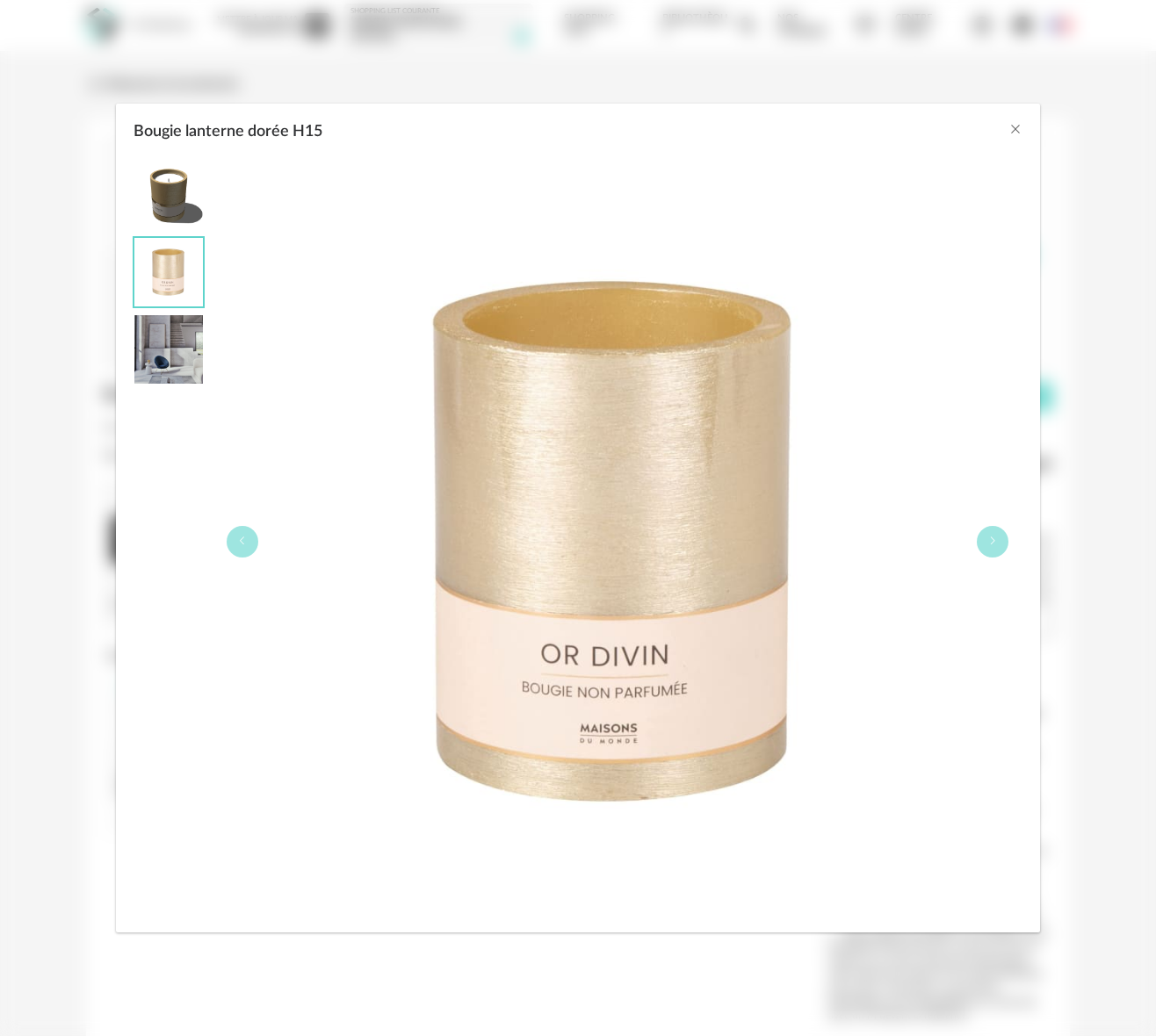
click at [173, 184] on img "Bougie lanterne dorée H15" at bounding box center [169, 195] width 69 height 69
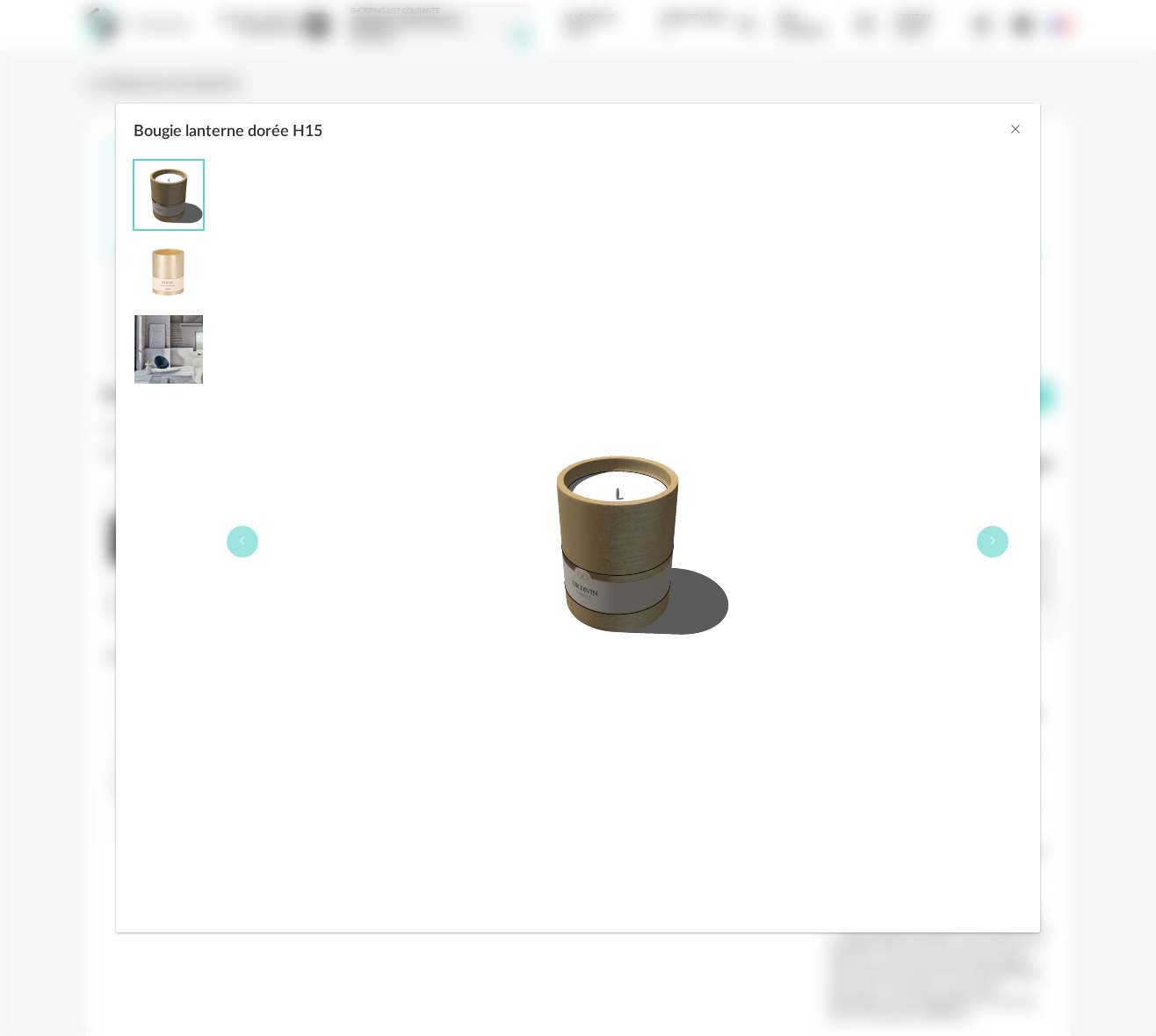
click at [160, 271] on img "Bougie lanterne dorée H15" at bounding box center [169, 273] width 69 height 69
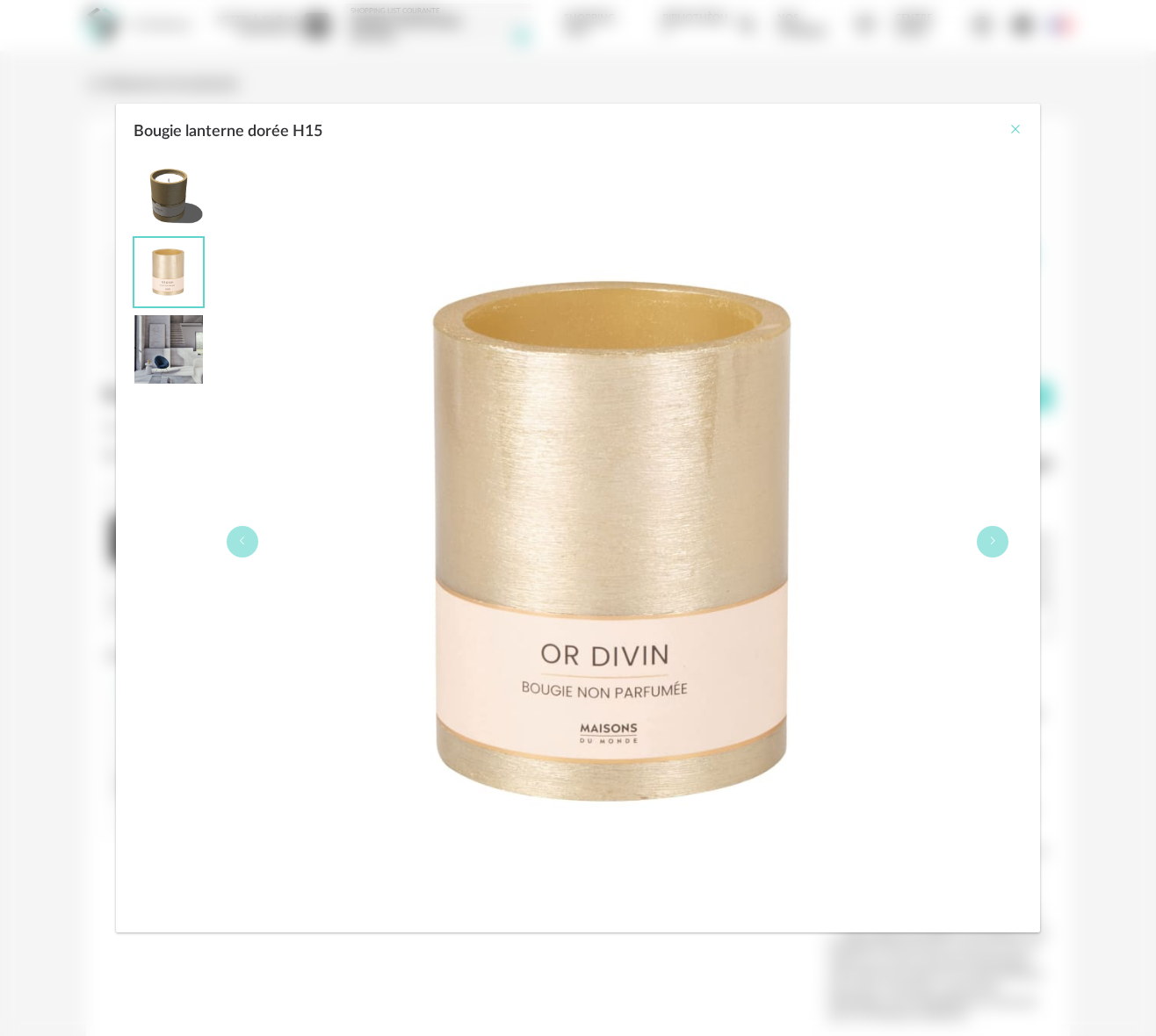
click at [1016, 131] on icon "Close" at bounding box center [1016, 130] width 14 height 14
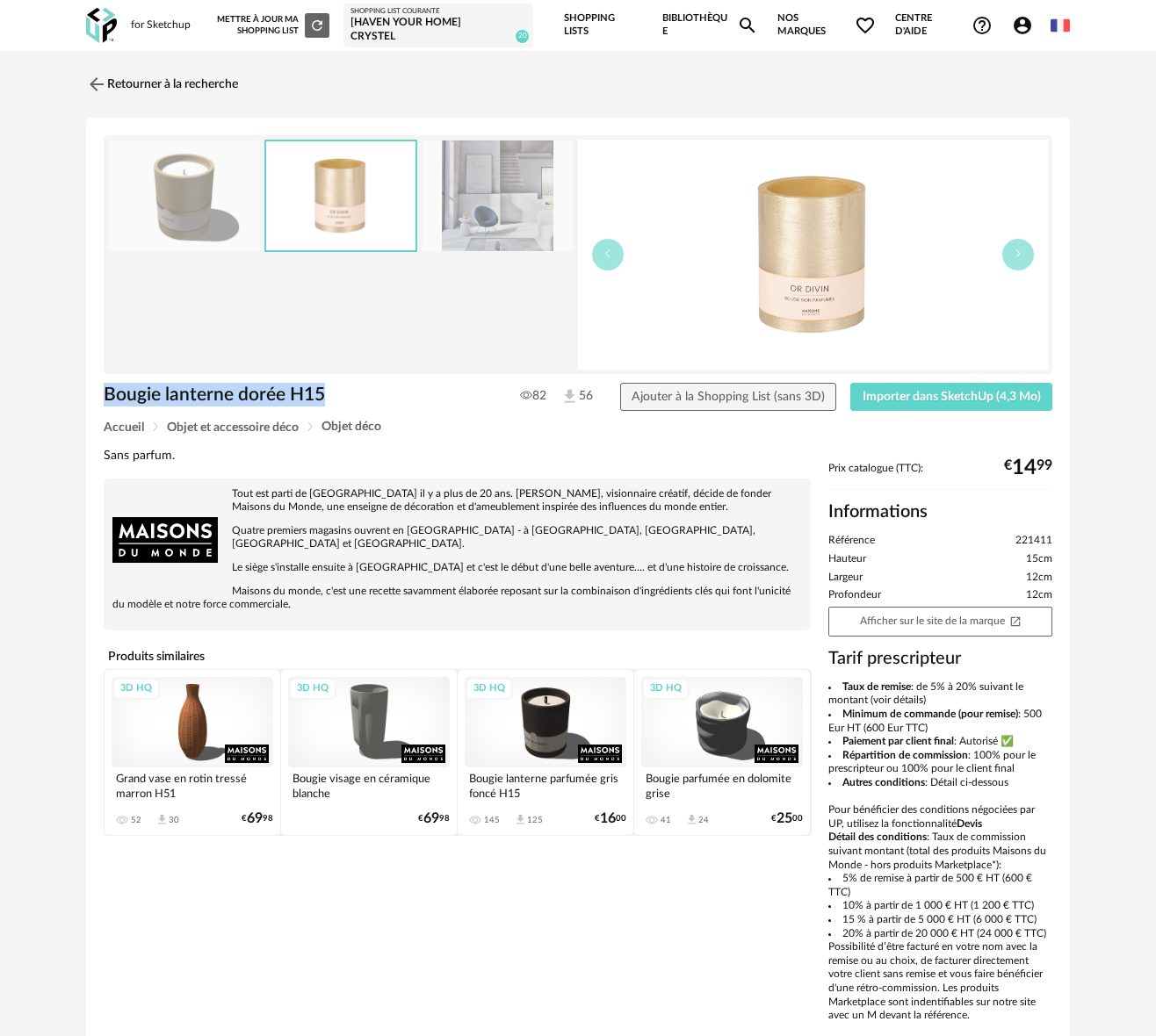
drag, startPoint x: 105, startPoint y: 387, endPoint x: 342, endPoint y: 390, distance: 237.0
click at [342, 390] on h1 "Bougie lanterne dorée H15" at bounding box center [295, 395] width 385 height 24
copy h1 "Bougie lanterne dorée H15"
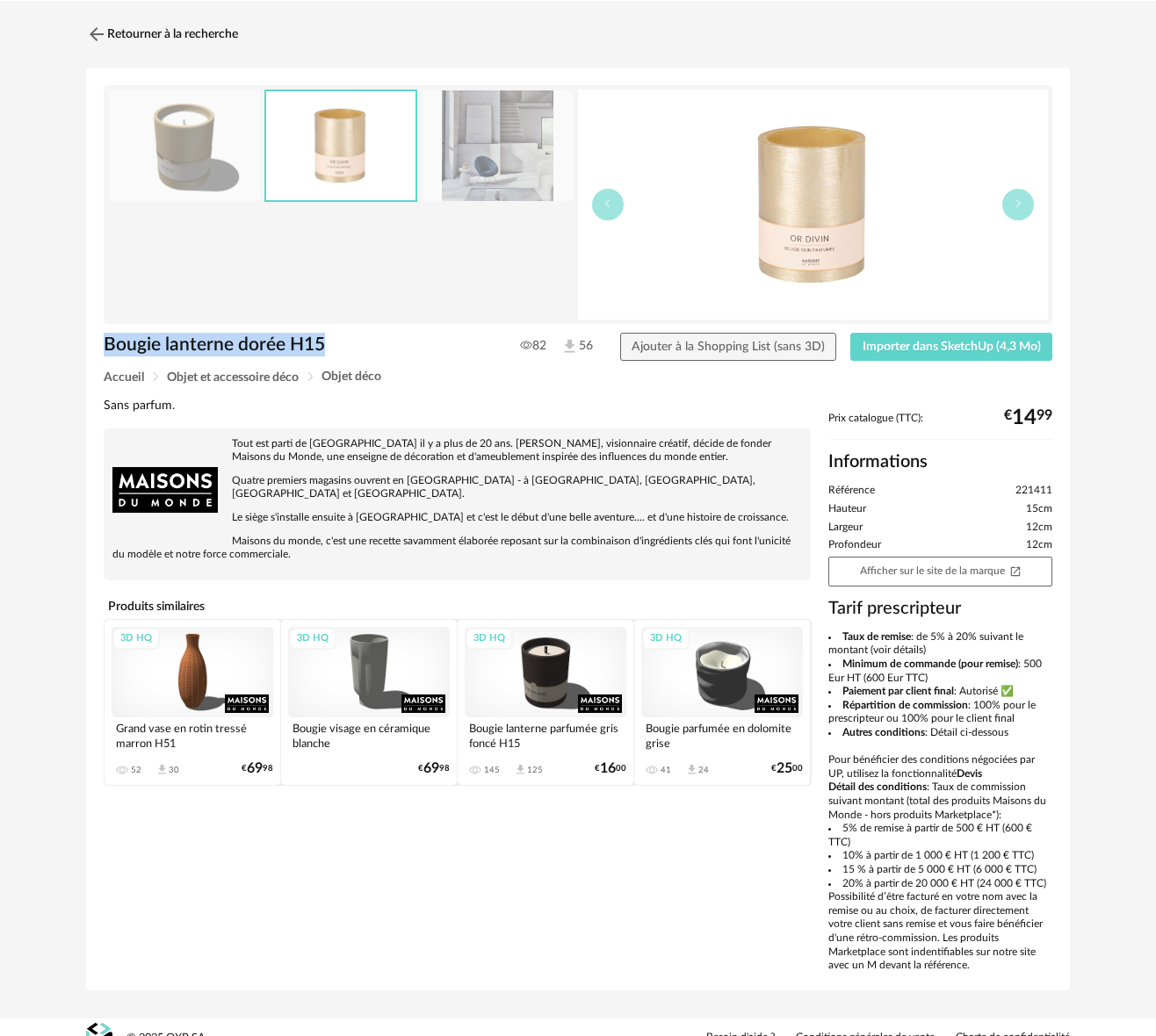
scroll to position [65, 0]
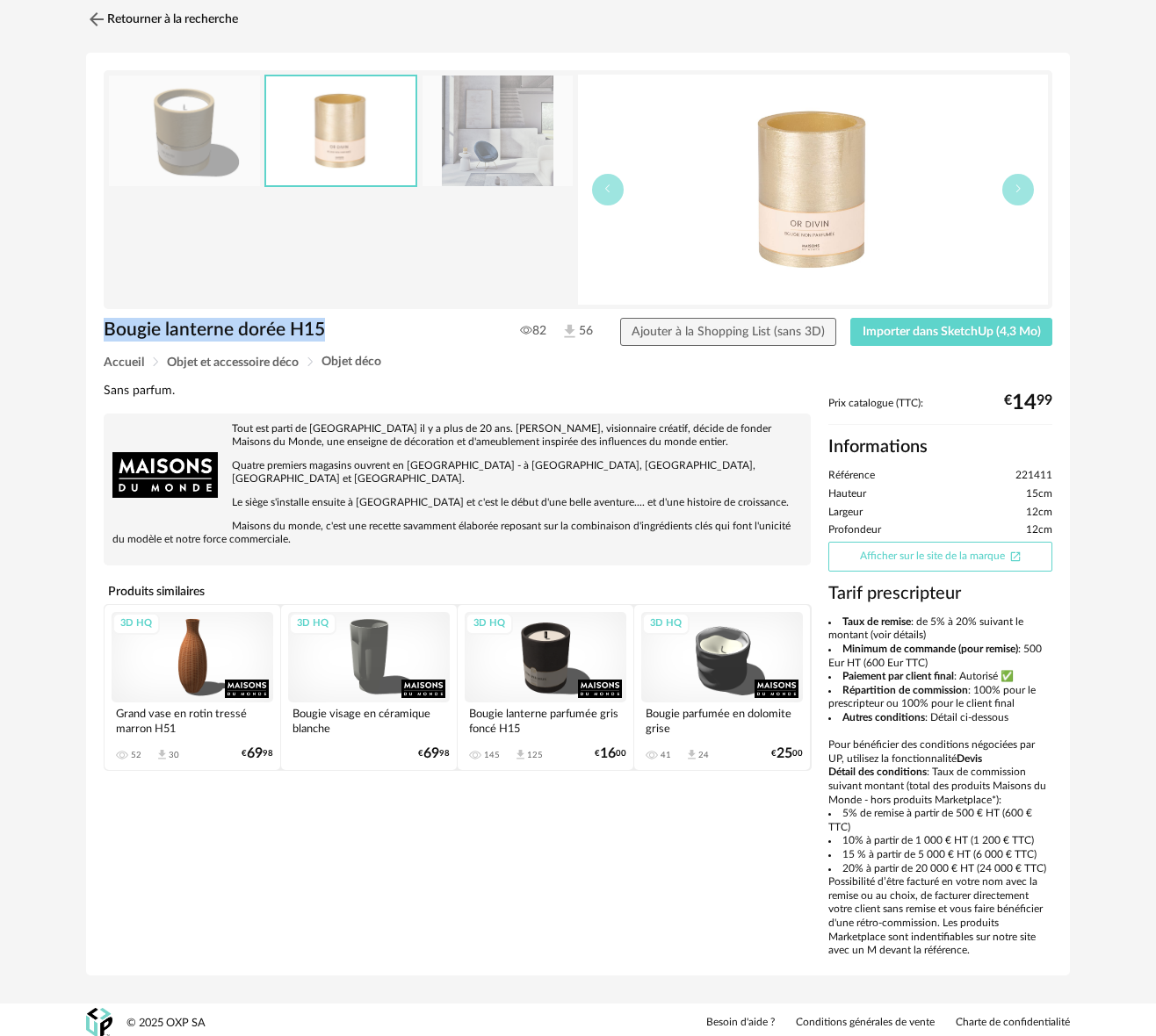
click at [895, 556] on link "Afficher sur le site de la marque Open In New icon" at bounding box center [940, 556] width 224 height 30
click at [96, 11] on img at bounding box center [95, 19] width 25 height 25
